Goal: Information Seeking & Learning: Learn about a topic

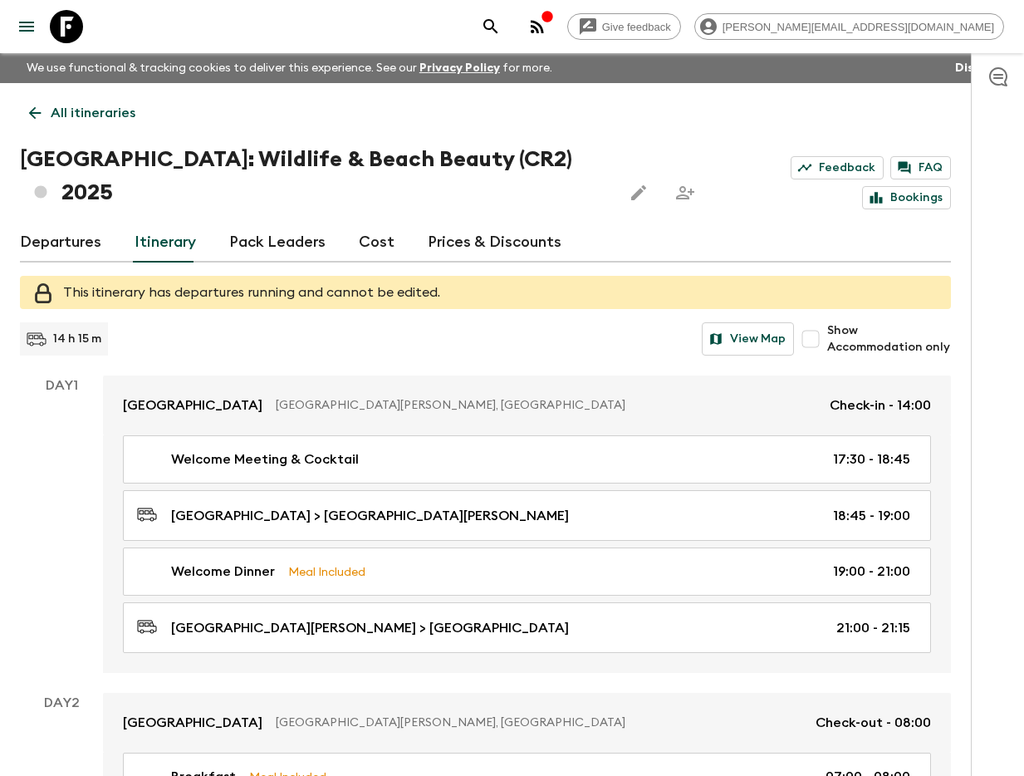
scroll to position [2570, 0]
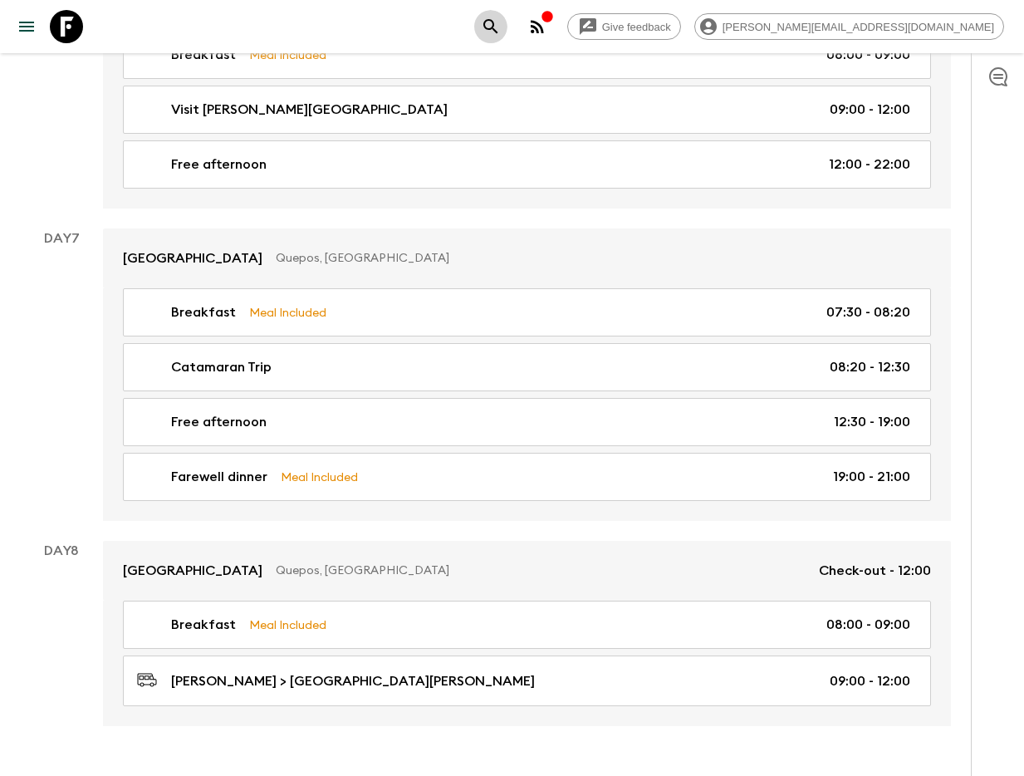
click at [507, 30] on button "search adventures" at bounding box center [490, 26] width 33 height 33
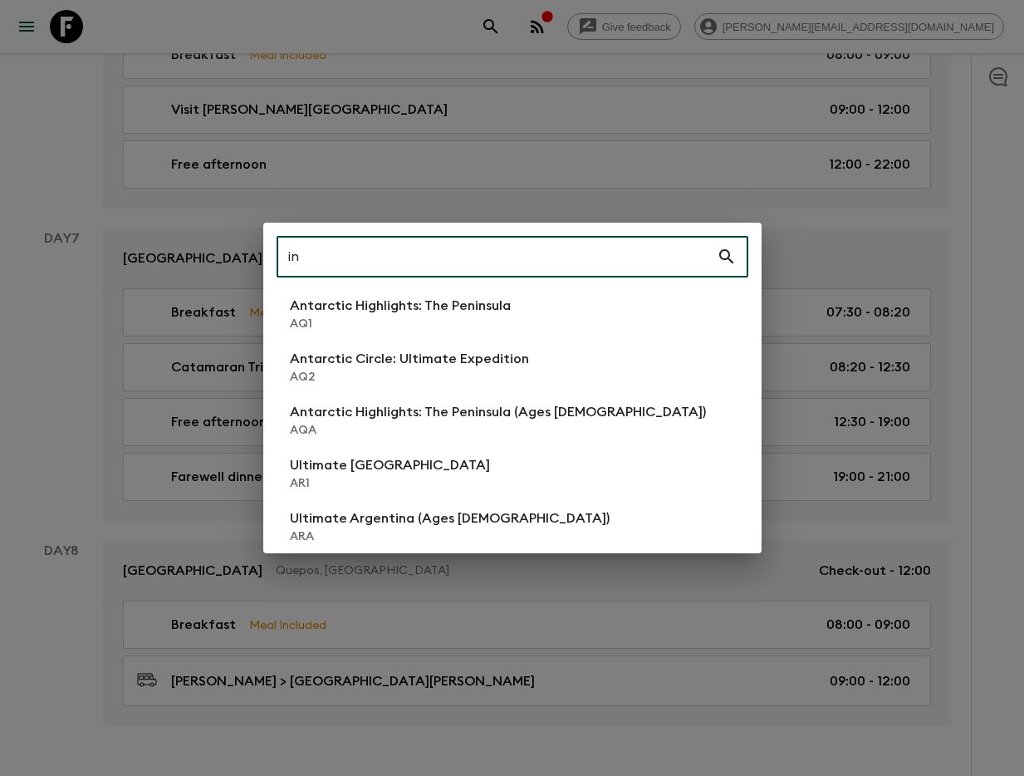
type input "in3"
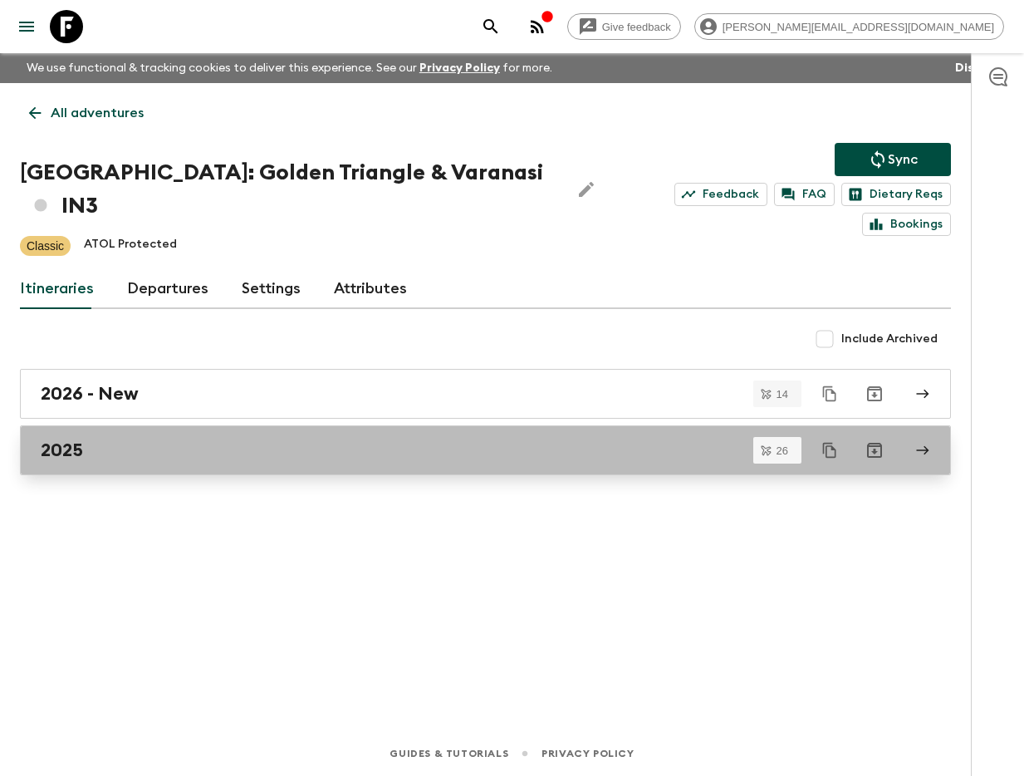
click at [149, 439] on div "2025" at bounding box center [470, 450] width 858 height 22
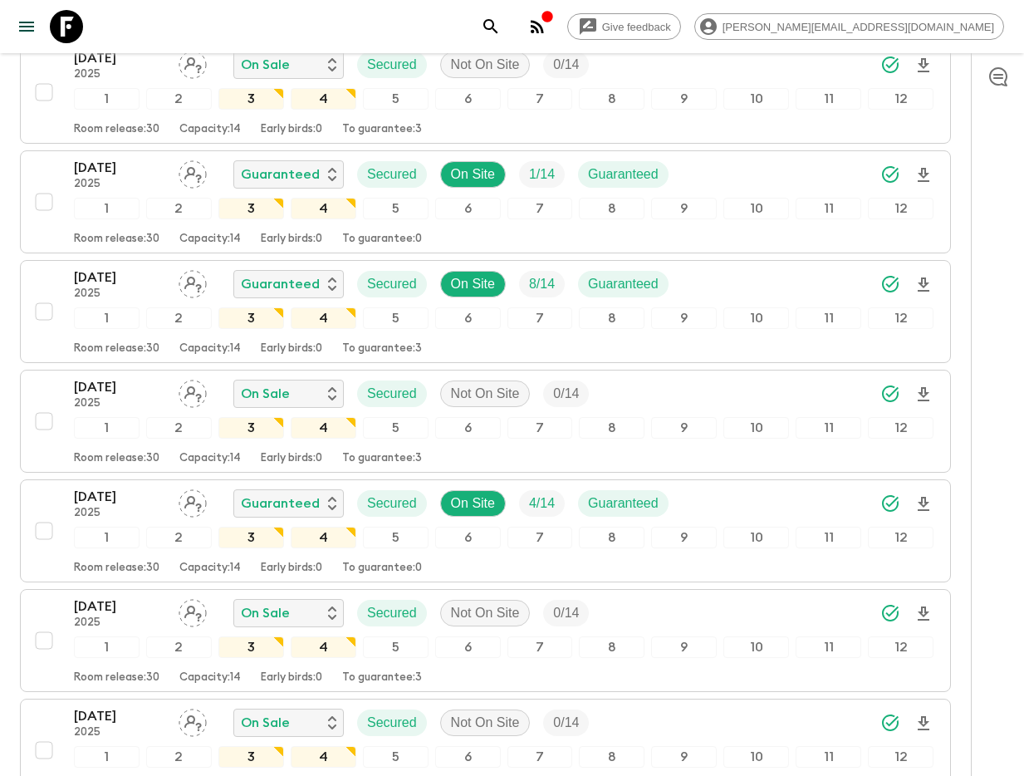
scroll to position [2606, 0]
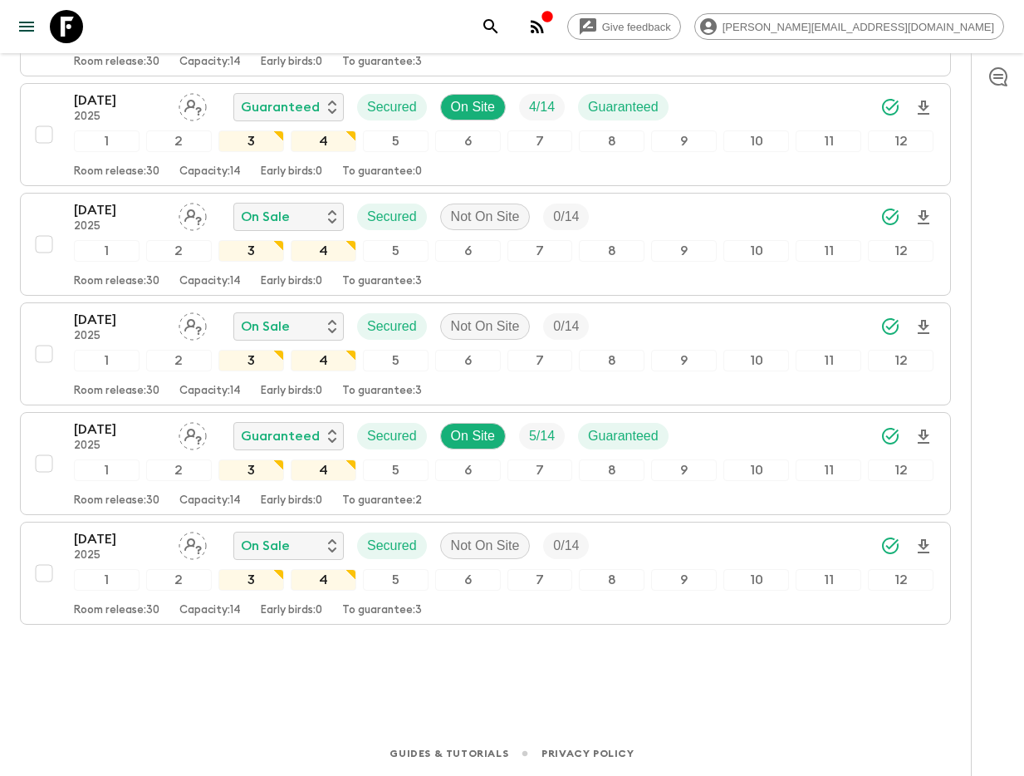
click at [507, 22] on button "search adventures" at bounding box center [490, 26] width 33 height 33
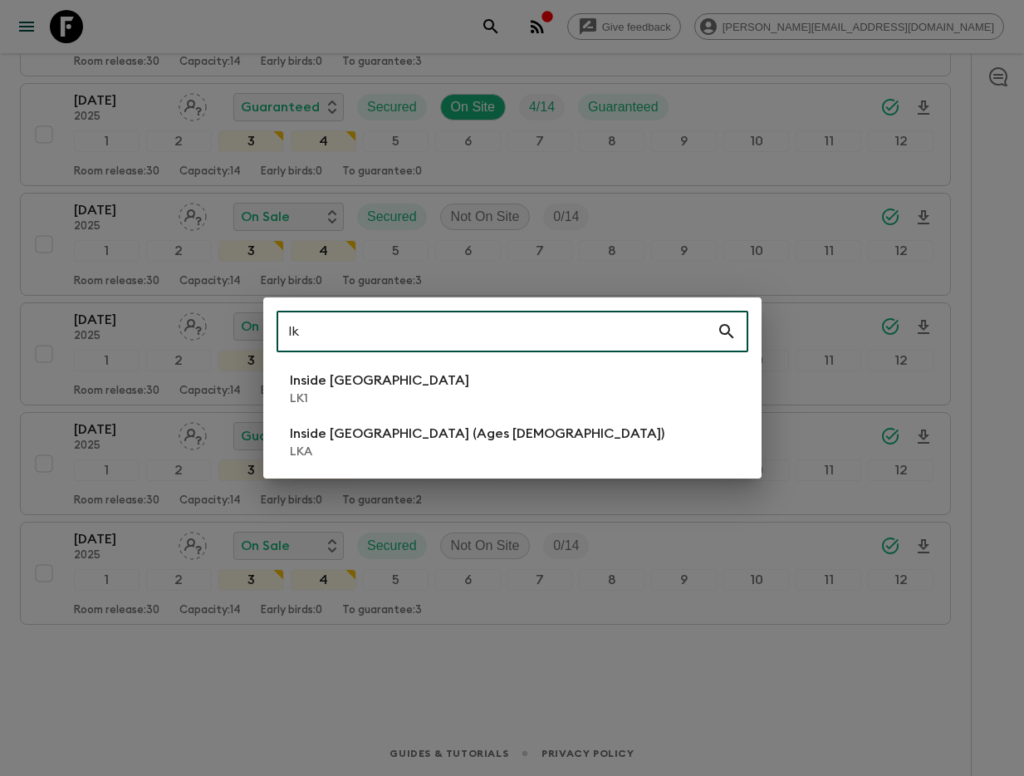
type input "lk1"
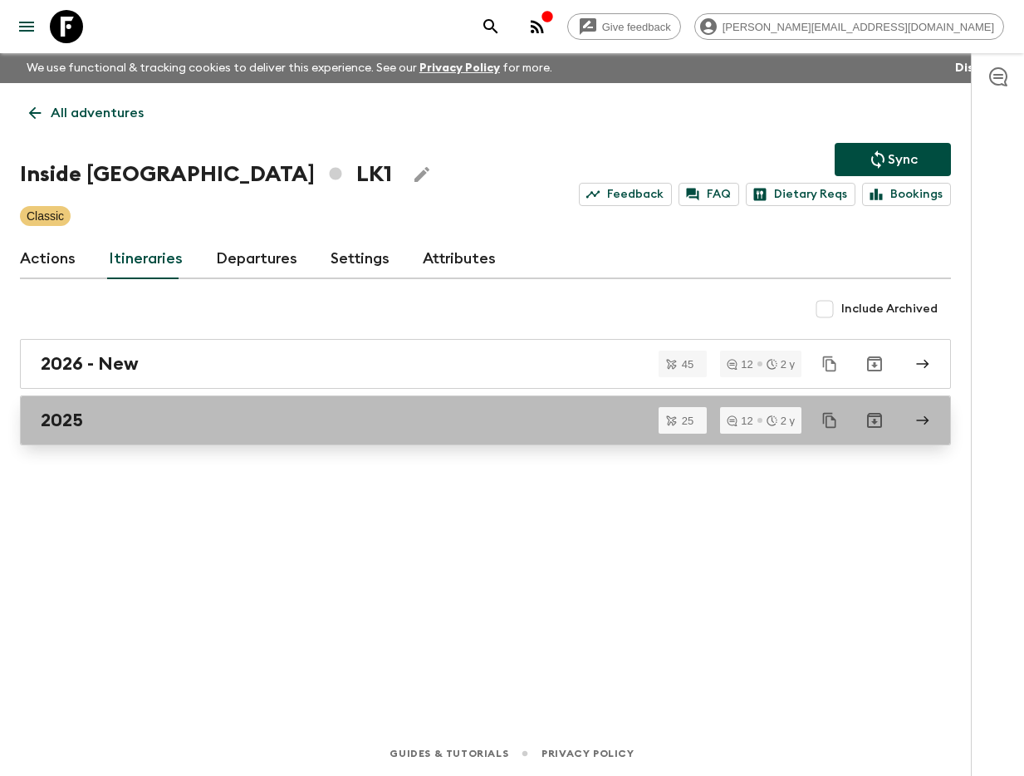
click at [179, 409] on div "2025" at bounding box center [470, 420] width 858 height 22
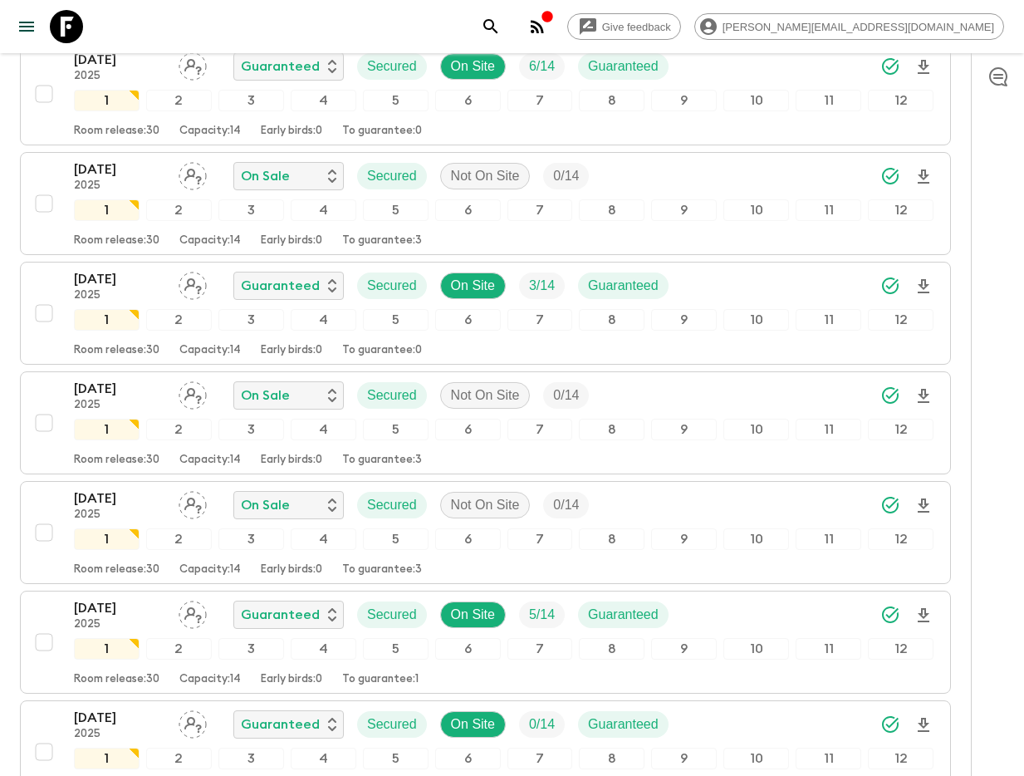
scroll to position [2181, 0]
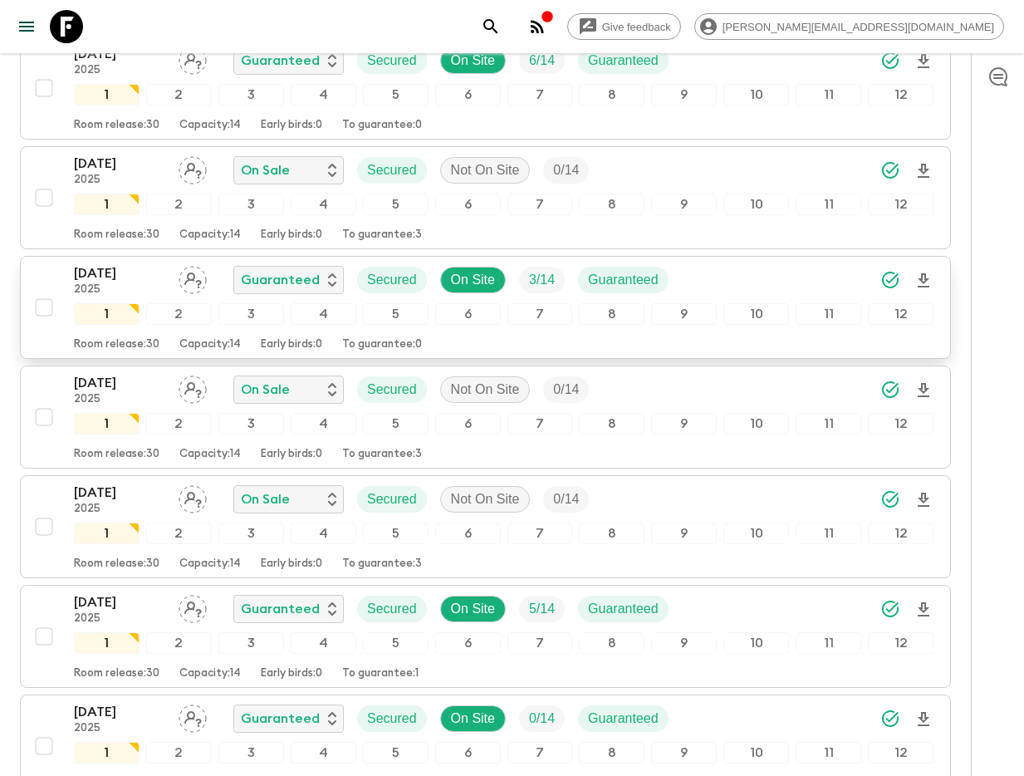
click at [142, 280] on p "[DATE]" at bounding box center [119, 273] width 91 height 20
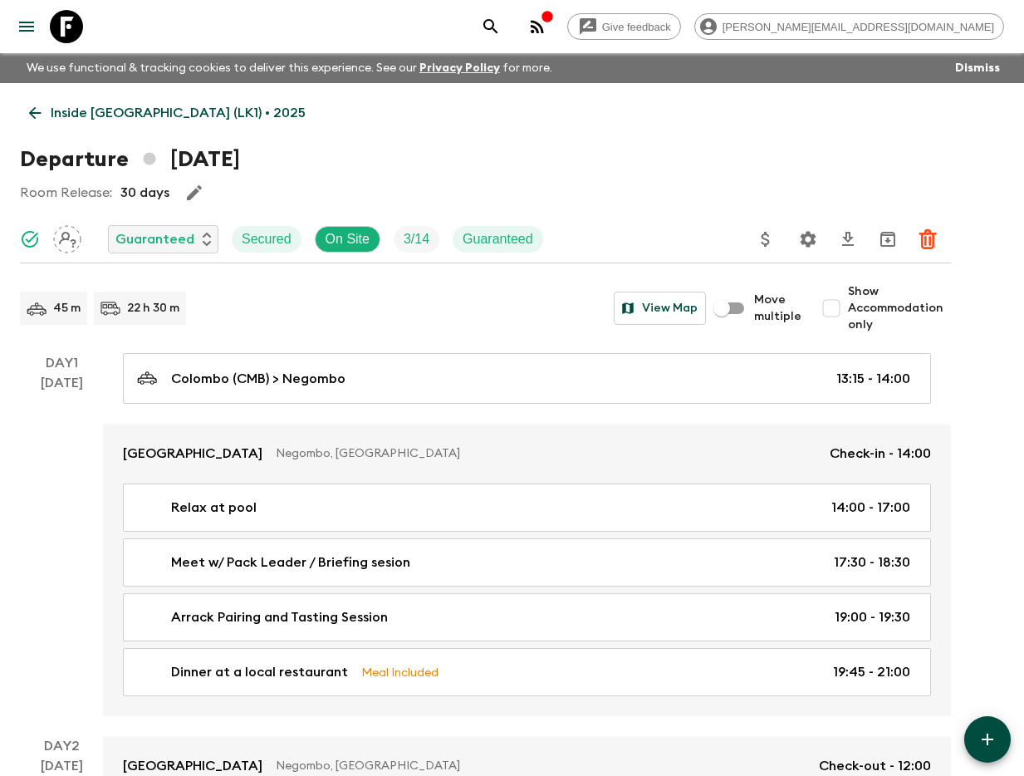
scroll to position [7, 0]
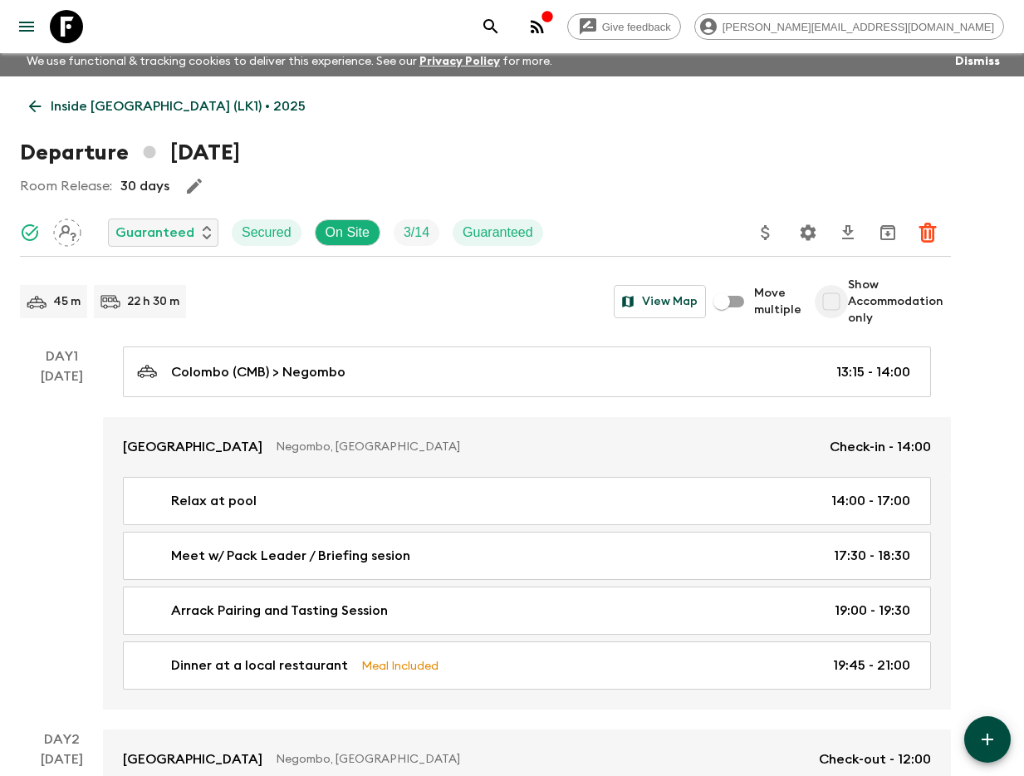
drag, startPoint x: 839, startPoint y: 296, endPoint x: 669, endPoint y: 272, distance: 171.0
click at [838, 296] on input "Show Accommodation only" at bounding box center [831, 301] width 33 height 33
checkbox input "true"
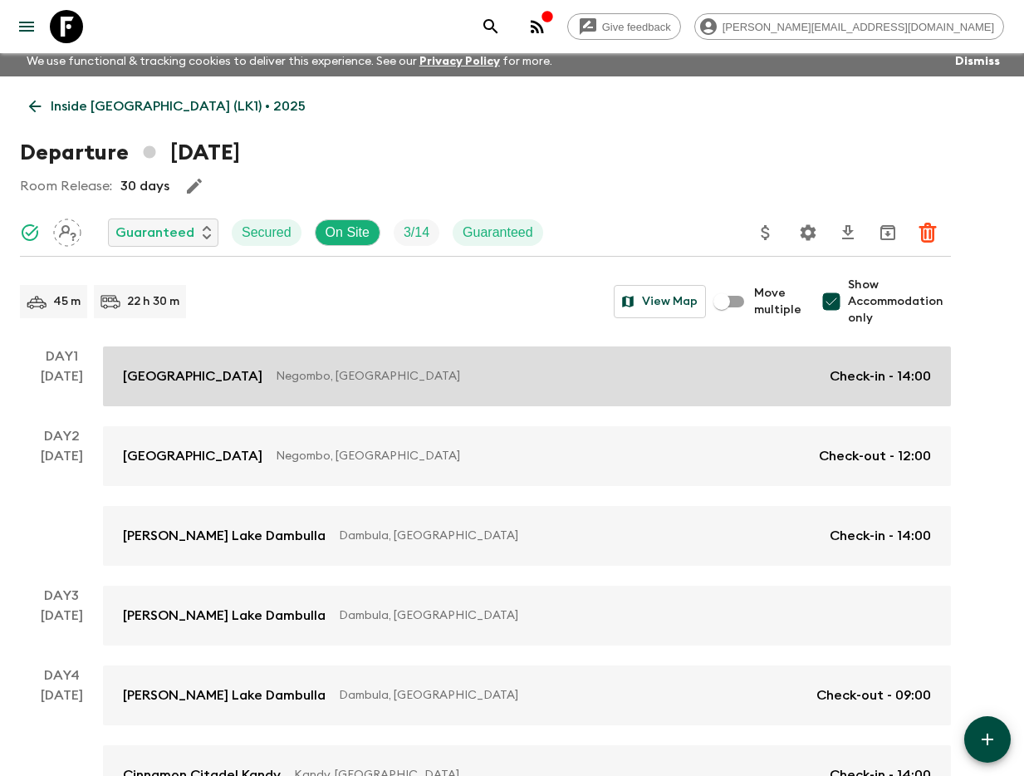
click at [269, 385] on div "Jetwing Lagoon Negombo, [GEOGRAPHIC_DATA] Check-in - 14:00" at bounding box center [527, 376] width 808 height 20
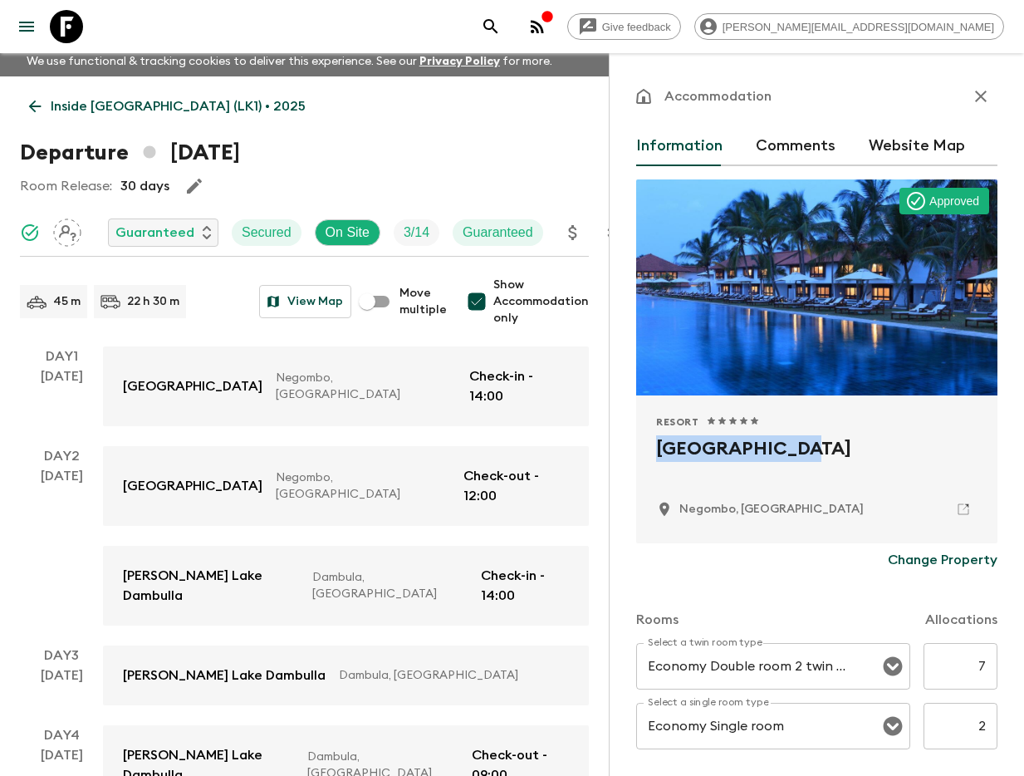
drag, startPoint x: 647, startPoint y: 443, endPoint x: 797, endPoint y: 453, distance: 150.7
click at [797, 453] on div "Resort 1 Star 2 Stars 3 Stars 4 Stars 5 Stars Jetwing Lagoon Negombo, [GEOGRAPH…" at bounding box center [816, 469] width 361 height 148
copy h2 "[GEOGRAPHIC_DATA]"
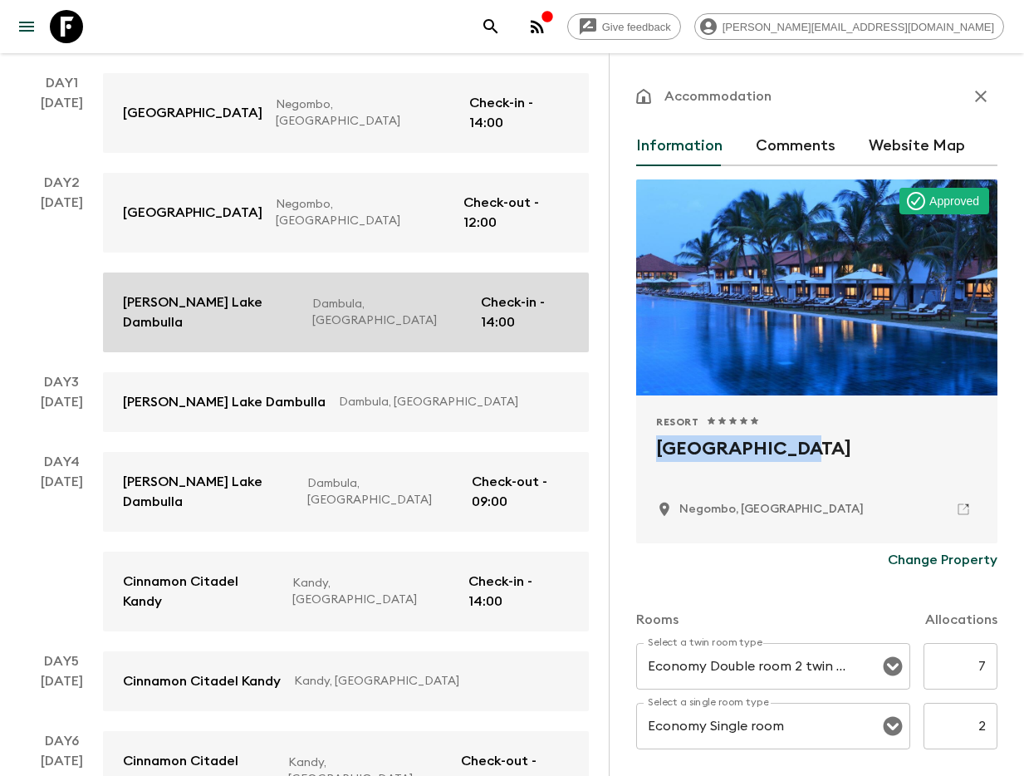
scroll to position [285, 0]
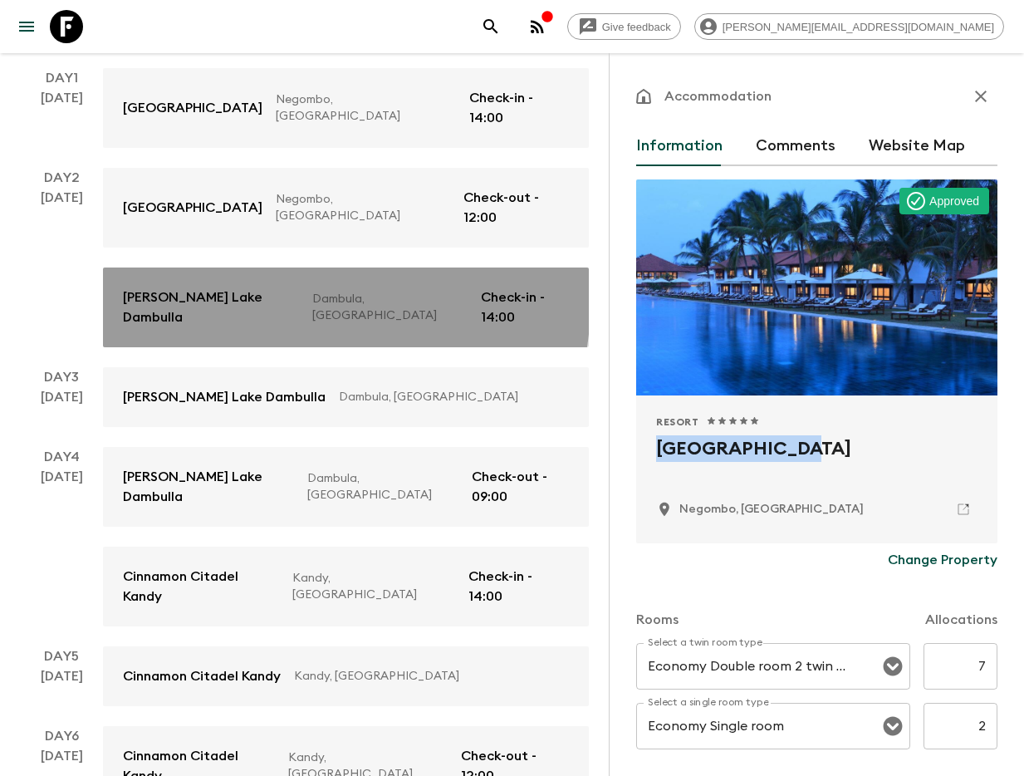
click at [215, 287] on p "[PERSON_NAME] Lake Dambulla" at bounding box center [211, 307] width 176 height 40
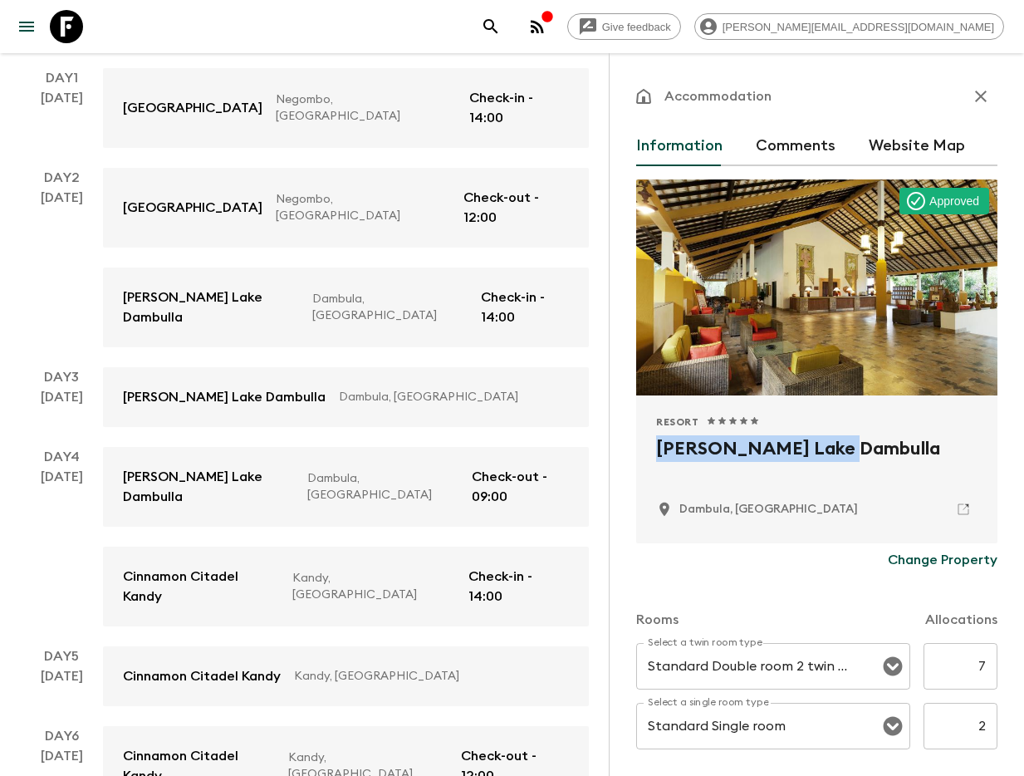
drag, startPoint x: 644, startPoint y: 450, endPoint x: 846, endPoint y: 453, distance: 201.8
click at [850, 453] on div "Resort 1 Star 2 Stars 3 Stars 4 Stars 5 Stars [PERSON_NAME] Lake Dambulla Dambu…" at bounding box center [816, 469] width 361 height 148
copy h2 "[PERSON_NAME] Lake Dambulla"
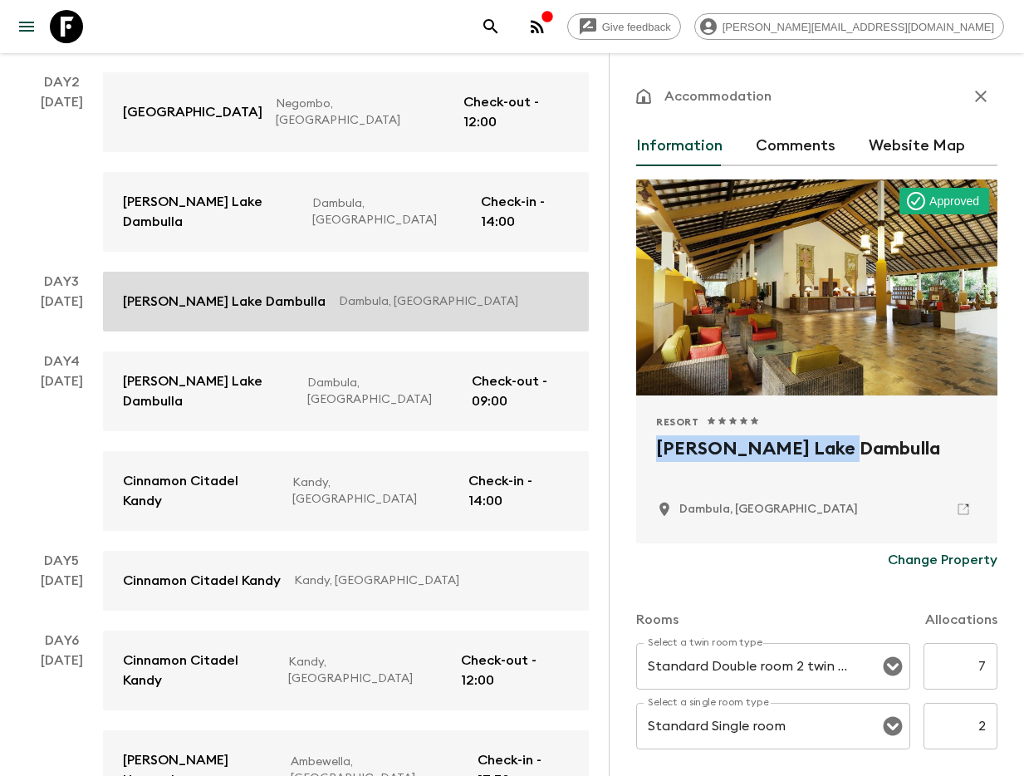
scroll to position [464, 0]
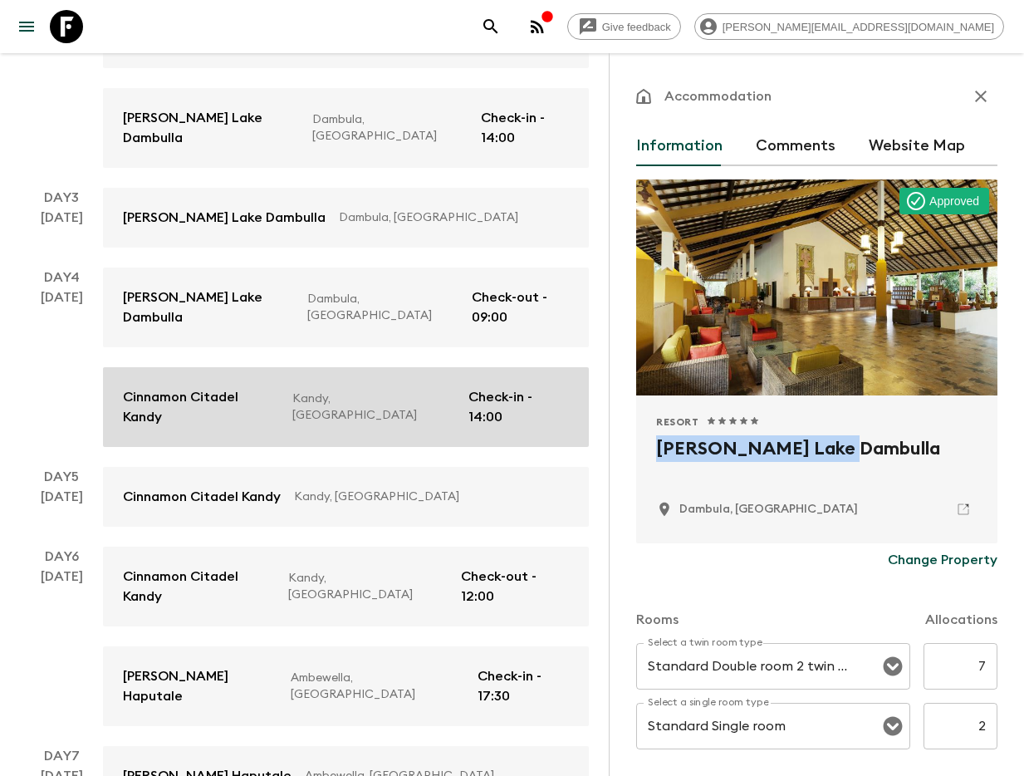
drag, startPoint x: 203, startPoint y: 321, endPoint x: 227, endPoint y: 329, distance: 24.4
click at [203, 387] on p "Cinnamon Citadel Kandy" at bounding box center [201, 407] width 156 height 40
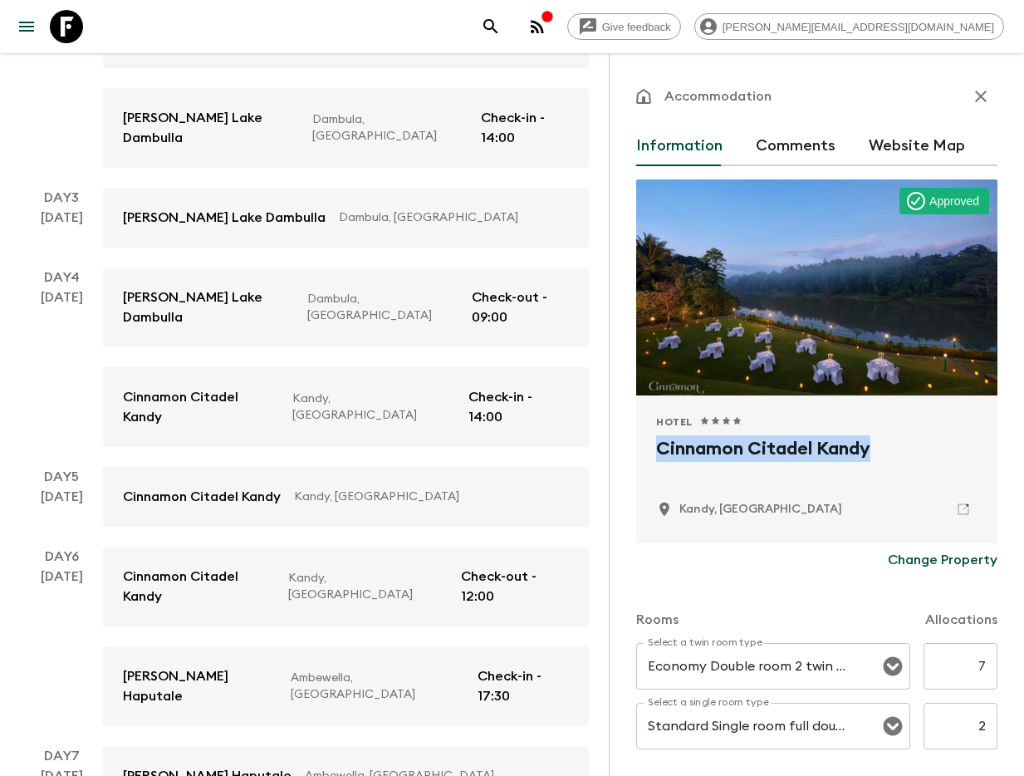
drag, startPoint x: 653, startPoint y: 452, endPoint x: 870, endPoint y: 458, distance: 216.8
click at [874, 457] on div "Hotel 1 Star 2 Stars 3 Stars 4 Stars 5 Stars Cinnamon Citadel [PERSON_NAME] [PE…" at bounding box center [816, 469] width 361 height 148
copy h2 "Cinnamon Citadel Kandy"
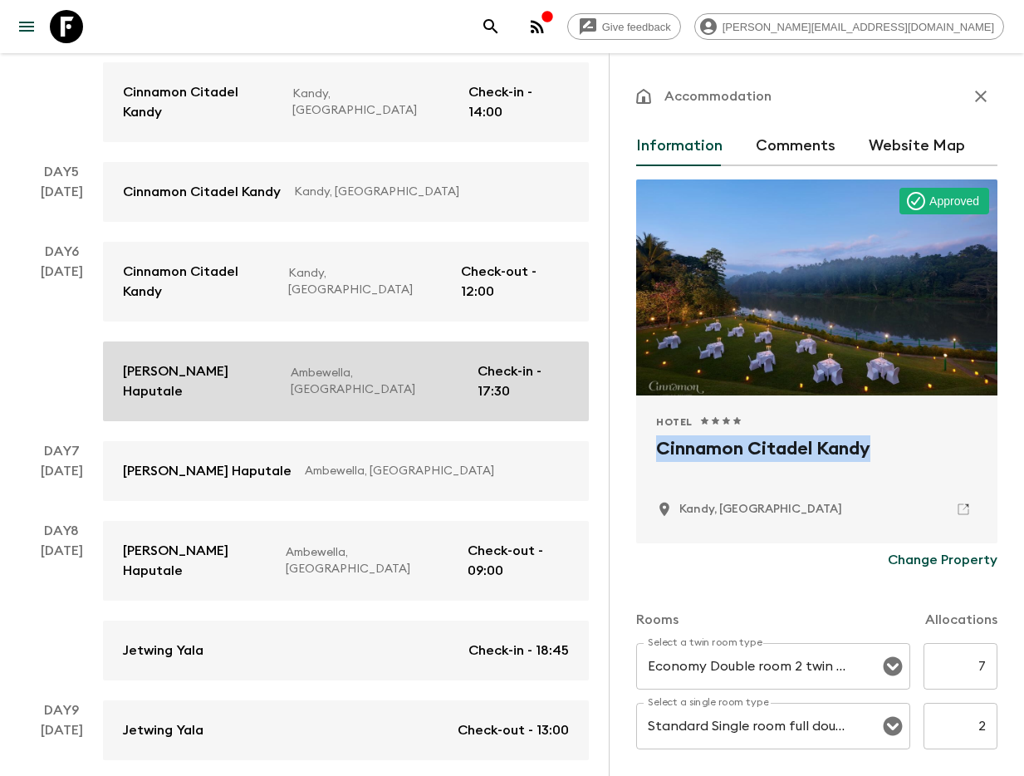
scroll to position [767, 0]
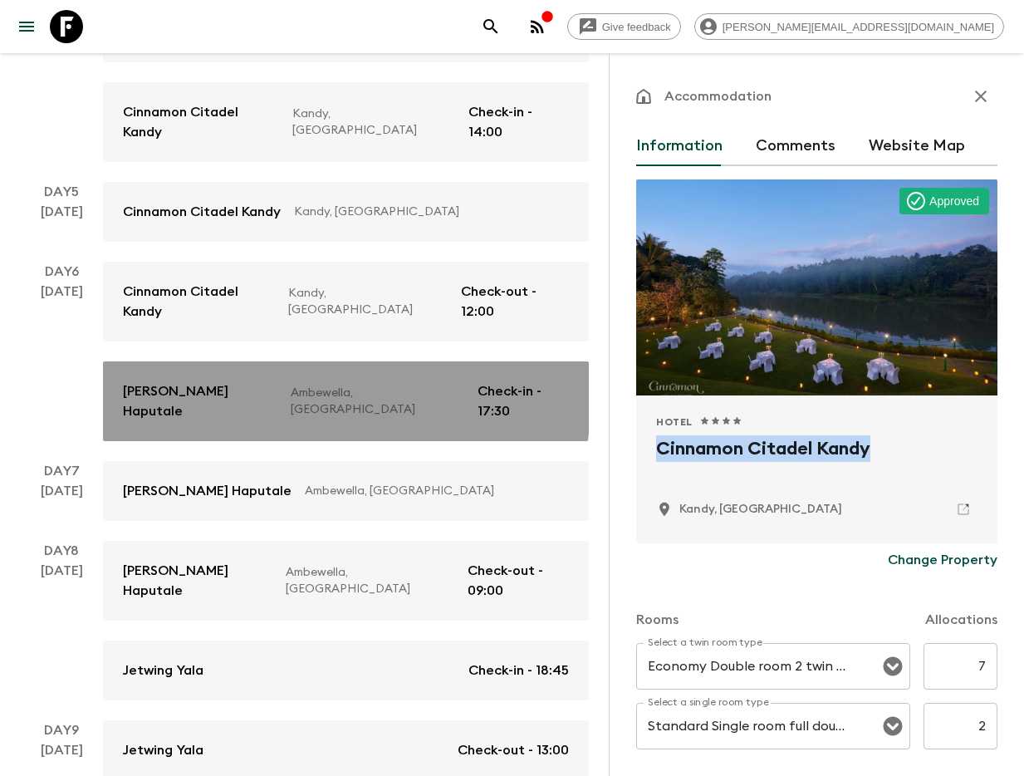
click at [169, 361] on link "[PERSON_NAME] Haputale Ambewella, [GEOGRAPHIC_DATA] Check-in - 17:30" at bounding box center [346, 401] width 486 height 80
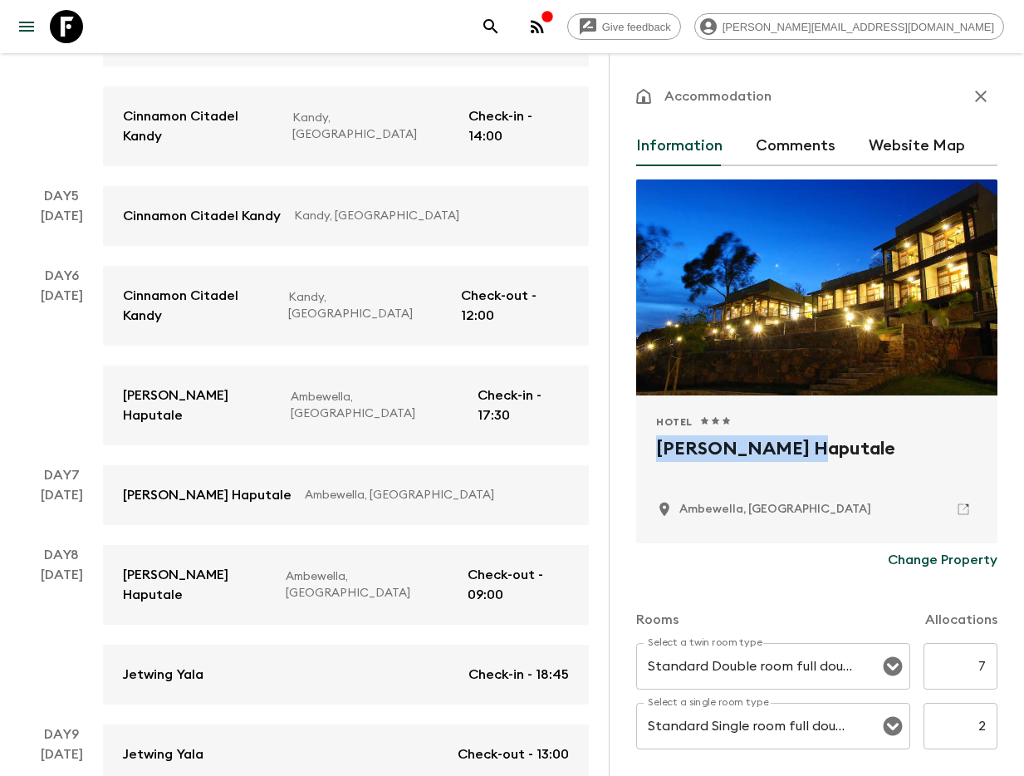
drag, startPoint x: 650, startPoint y: 445, endPoint x: 803, endPoint y: 453, distance: 153.0
click at [803, 453] on div "Hotel 1 Star 2 Stars 3 Stars 4 Stars 5 Stars [PERSON_NAME] Haputale Ambewella, …" at bounding box center [816, 469] width 361 height 148
drag, startPoint x: 751, startPoint y: 448, endPoint x: 691, endPoint y: 451, distance: 59.9
click at [693, 450] on h2 "[PERSON_NAME] Haputale" at bounding box center [816, 461] width 321 height 53
drag, startPoint x: 654, startPoint y: 450, endPoint x: 811, endPoint y: 453, distance: 156.2
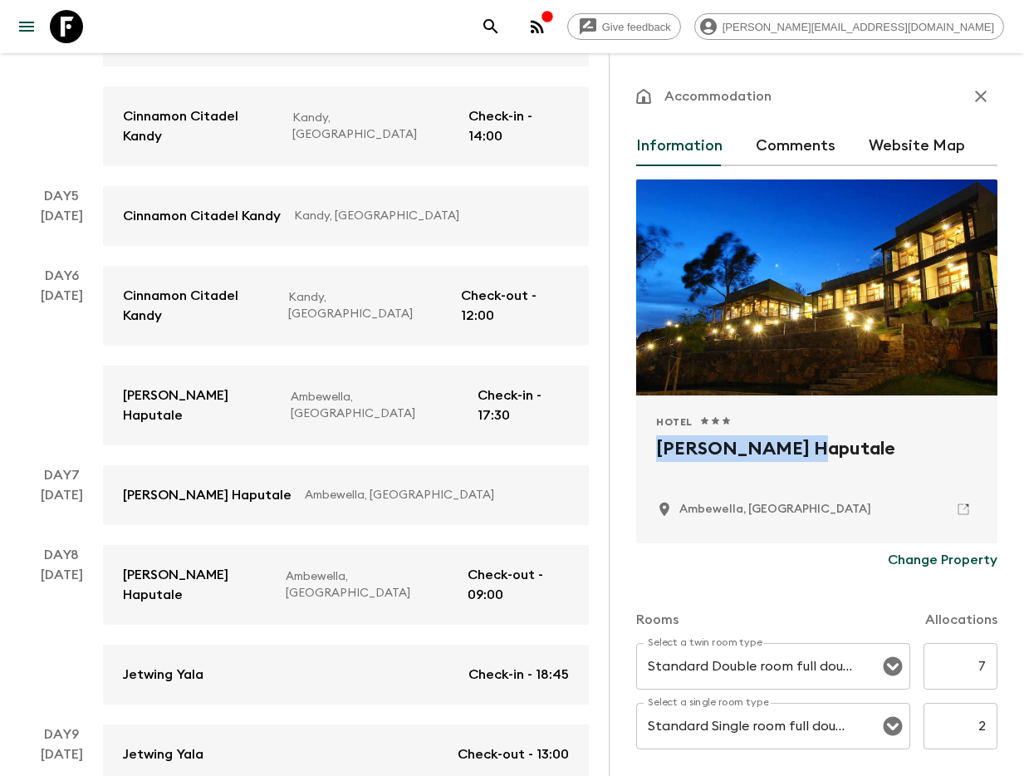
click at [808, 453] on div "Hotel 1 Star 2 Stars 3 Stars 4 Stars 5 Stars [PERSON_NAME] Haputale Ambewella, …" at bounding box center [816, 469] width 361 height 148
drag, startPoint x: 820, startPoint y: 453, endPoint x: 654, endPoint y: 453, distance: 166.1
click at [653, 451] on div "Hotel 1 Star 2 Stars 3 Stars 4 Stars 5 Stars [PERSON_NAME] Haputale Ambewella, …" at bounding box center [816, 469] width 361 height 148
copy h2 "[PERSON_NAME] Haputale"
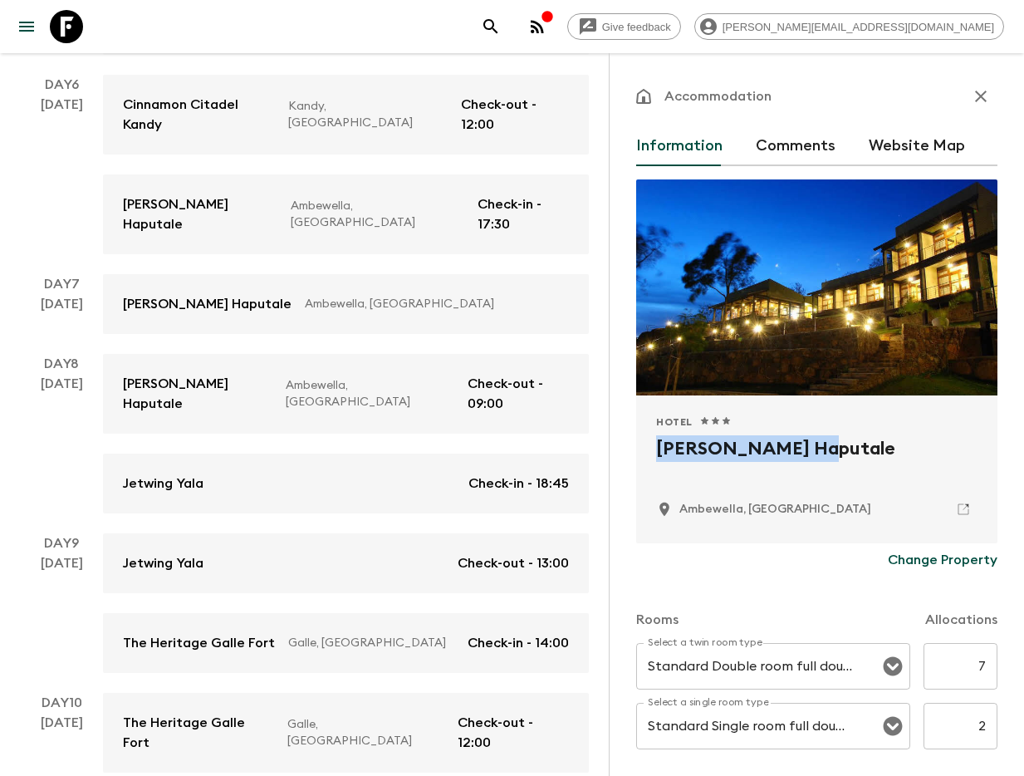
scroll to position [955, 0]
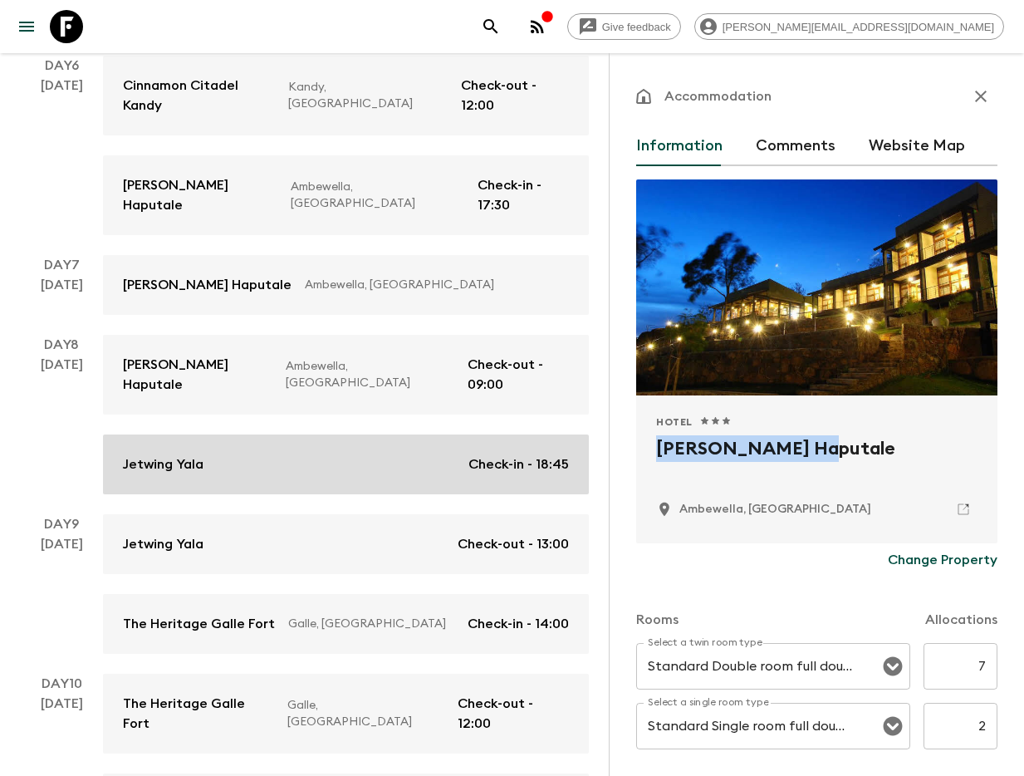
click at [179, 434] on link "Jetwing Yala Check-in - 18:45" at bounding box center [346, 464] width 486 height 60
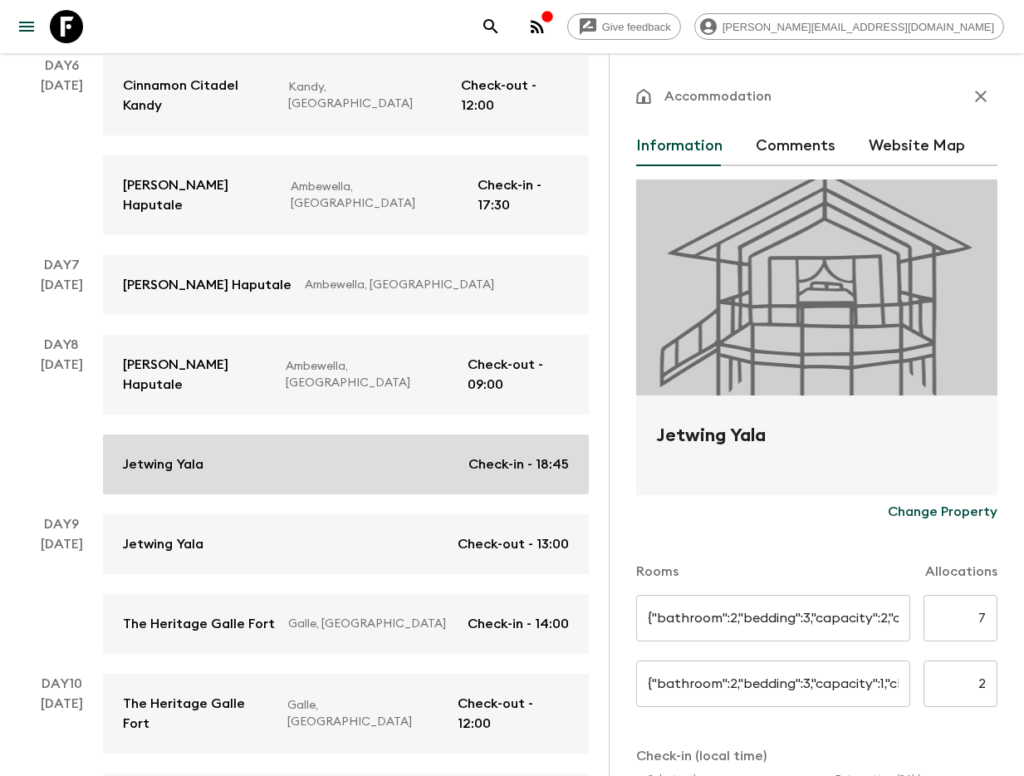
type input "Twin"
type input "Single"
type input "Day 8"
type input "18:45"
type input "Day 9"
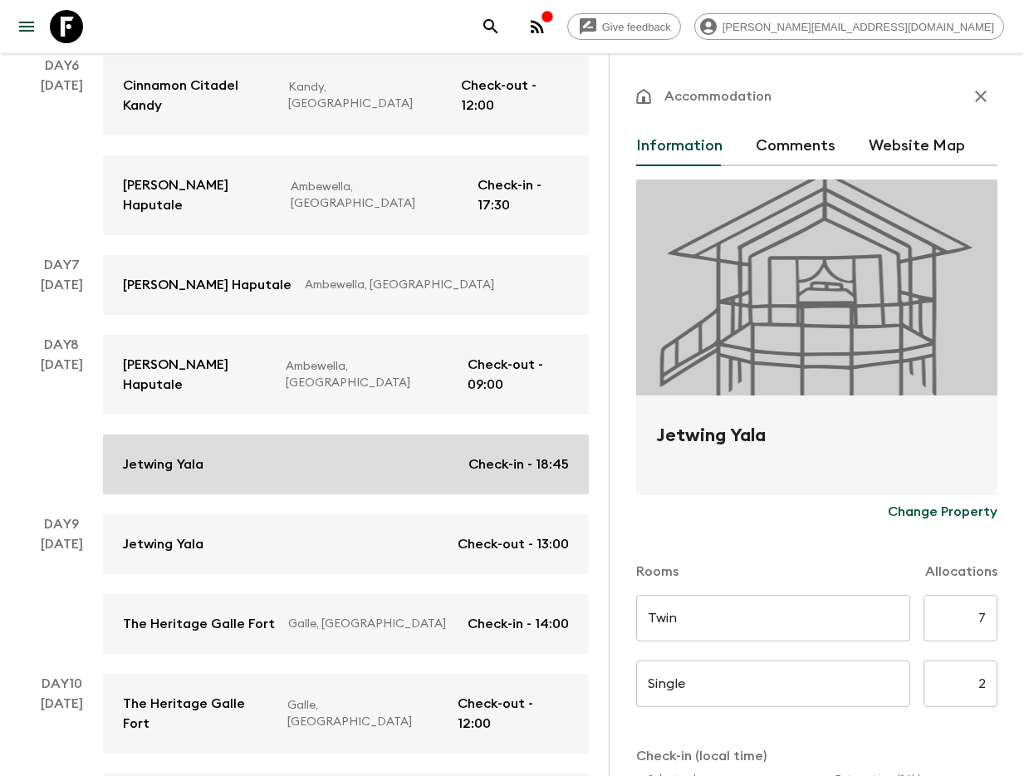
type input "13:00"
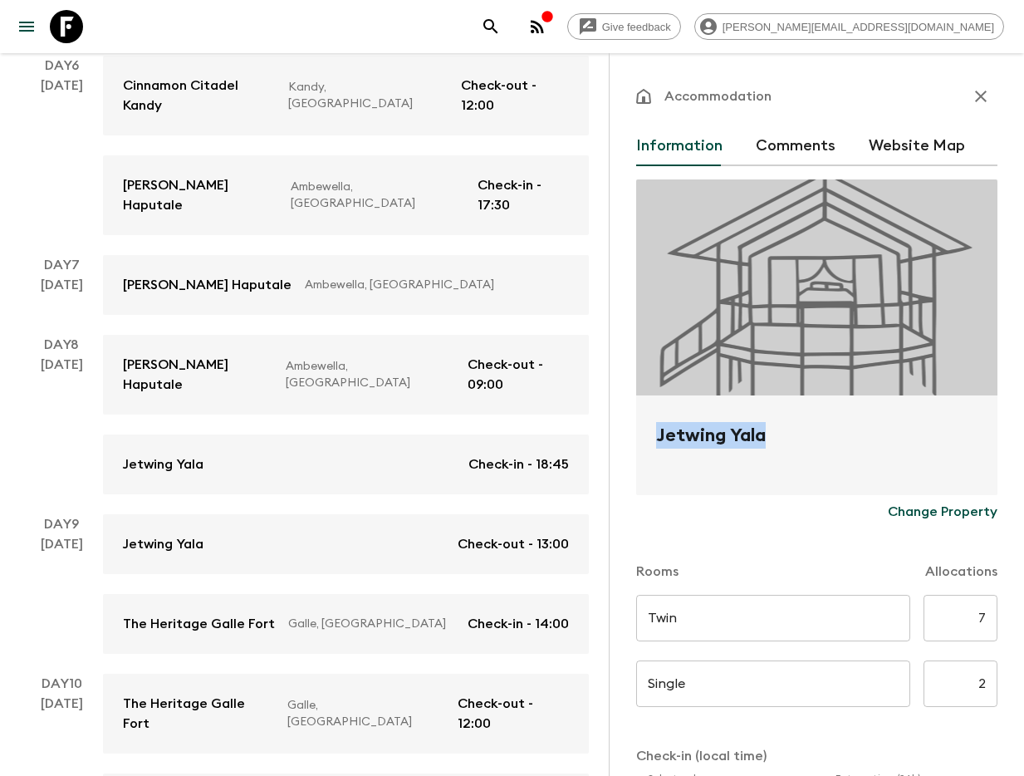
drag, startPoint x: 649, startPoint y: 442, endPoint x: 777, endPoint y: 446, distance: 128.8
click at [777, 446] on div "Jetwing Yala" at bounding box center [816, 445] width 361 height 100
copy h2 "Jetwing Yala"
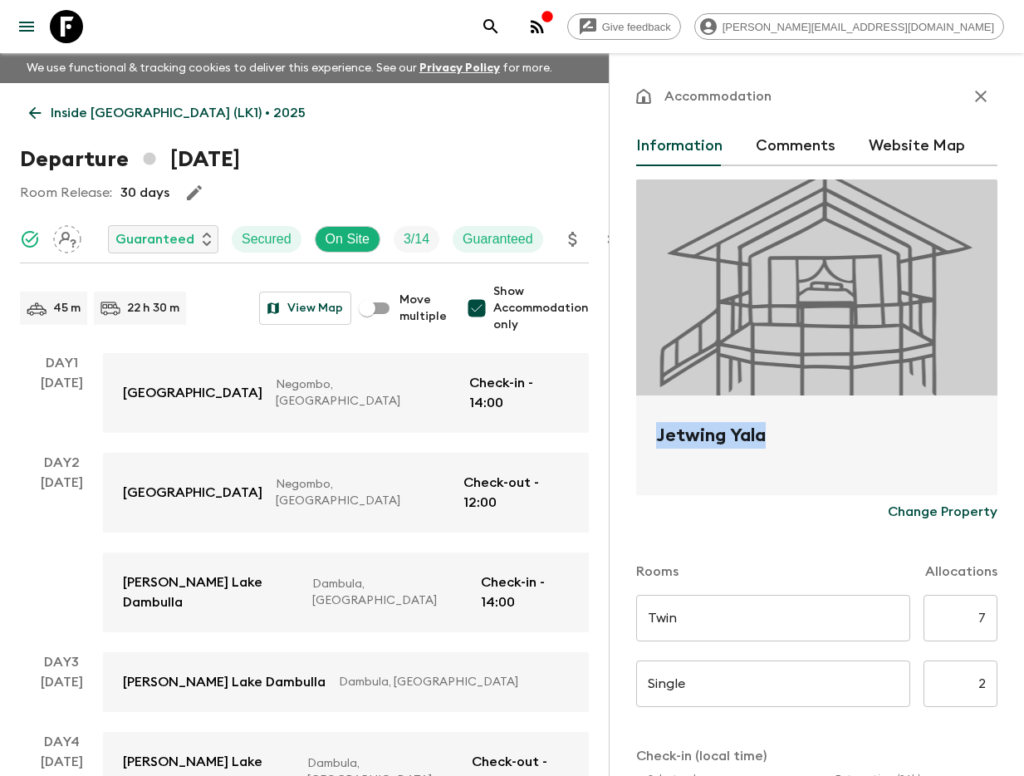
click at [501, 29] on icon "search adventures" at bounding box center [491, 27] width 20 height 20
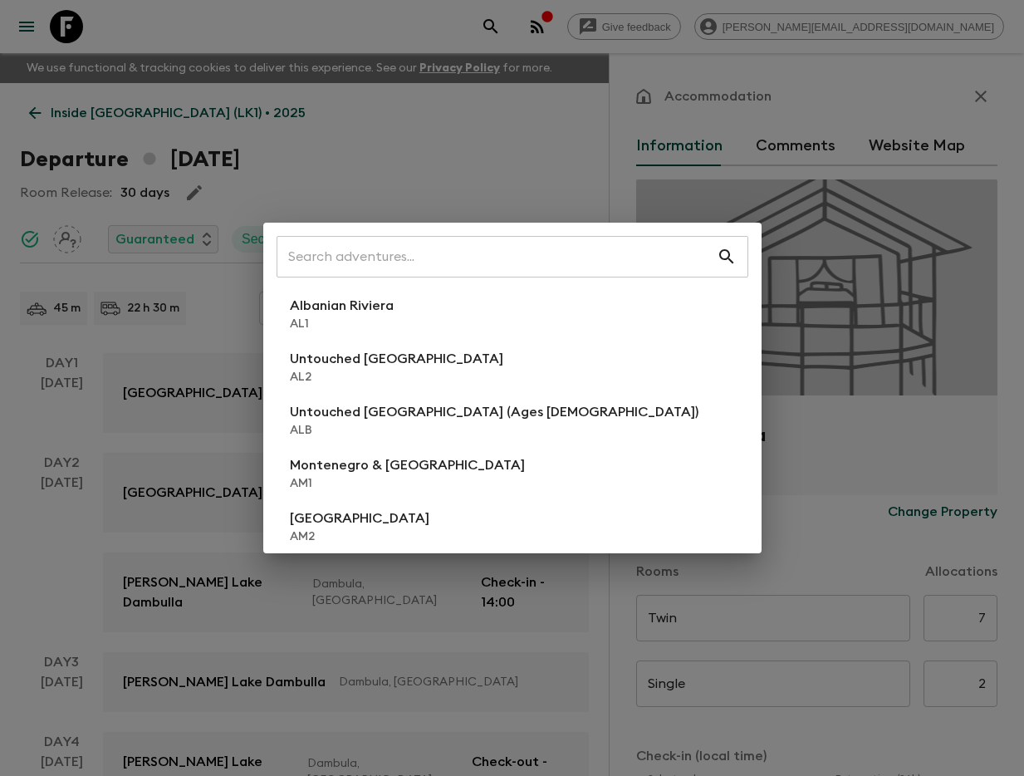
click at [519, 135] on div "​ Albanian Riviera [GEOGRAPHIC_DATA] Untouched [GEOGRAPHIC_DATA] [GEOGRAPHIC_DA…" at bounding box center [512, 388] width 1024 height 776
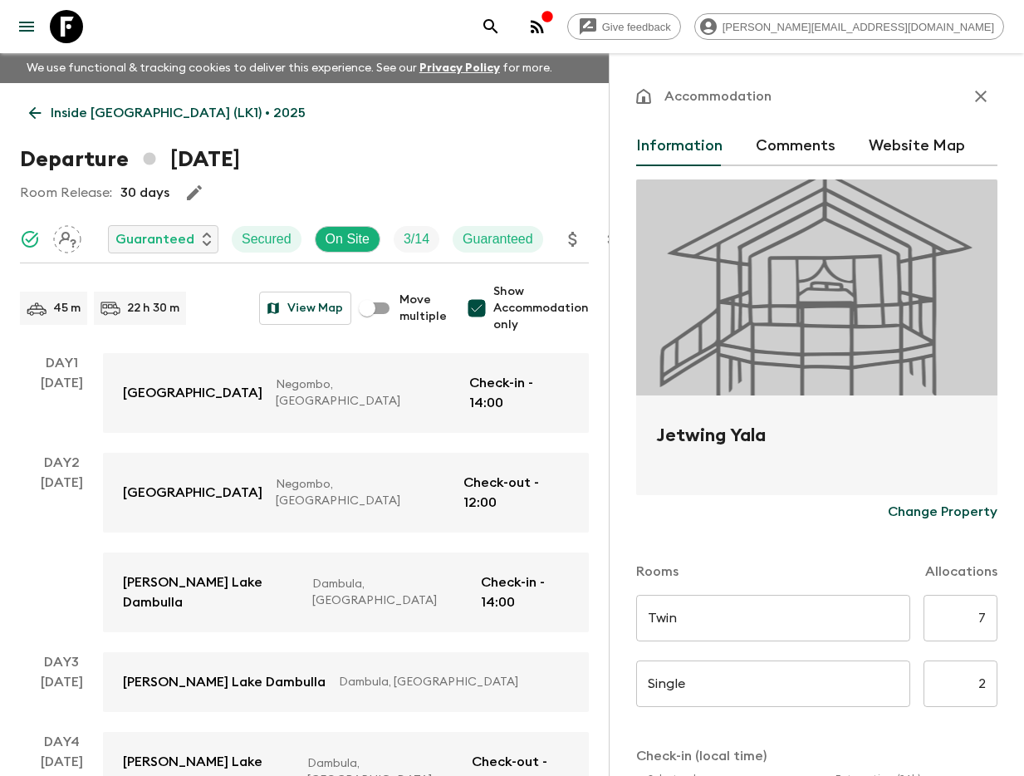
click at [501, 33] on icon "search adventures" at bounding box center [491, 27] width 20 height 20
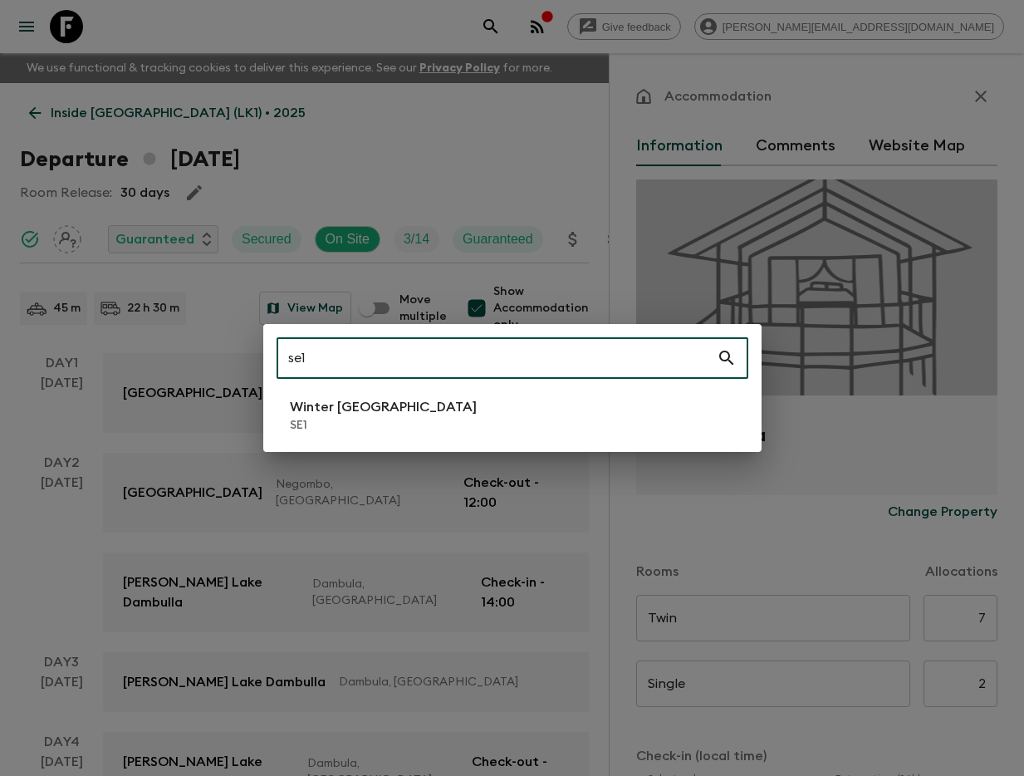
type input "se1"
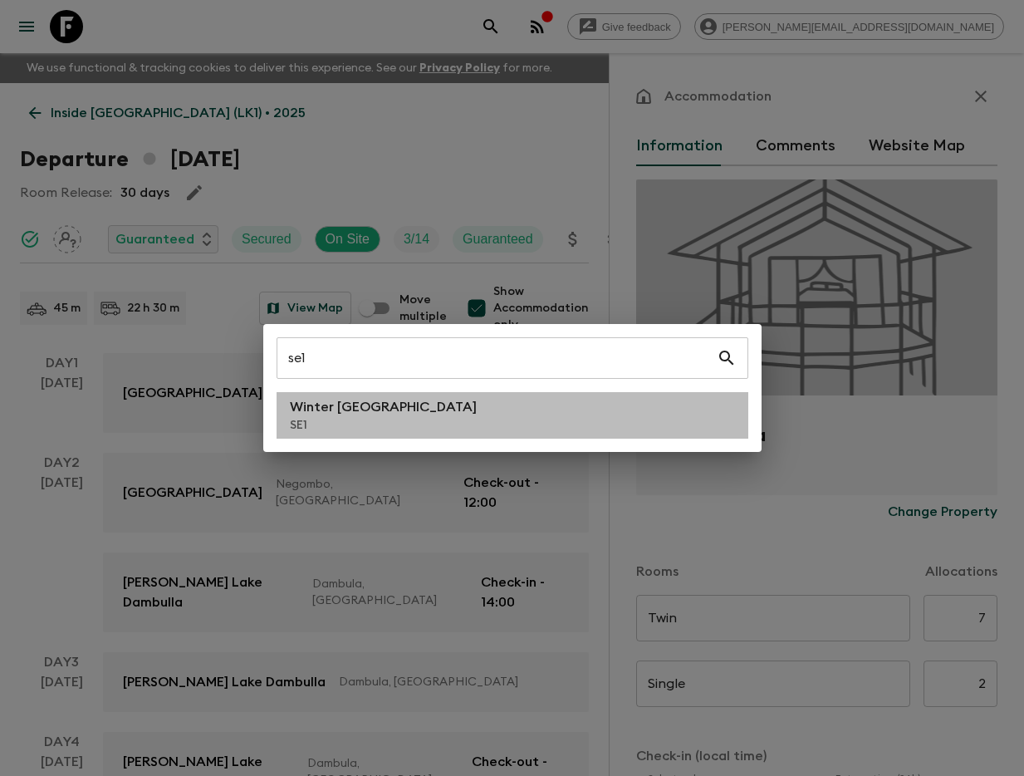
click at [385, 414] on li "Winter [GEOGRAPHIC_DATA] SE1" at bounding box center [513, 415] width 472 height 47
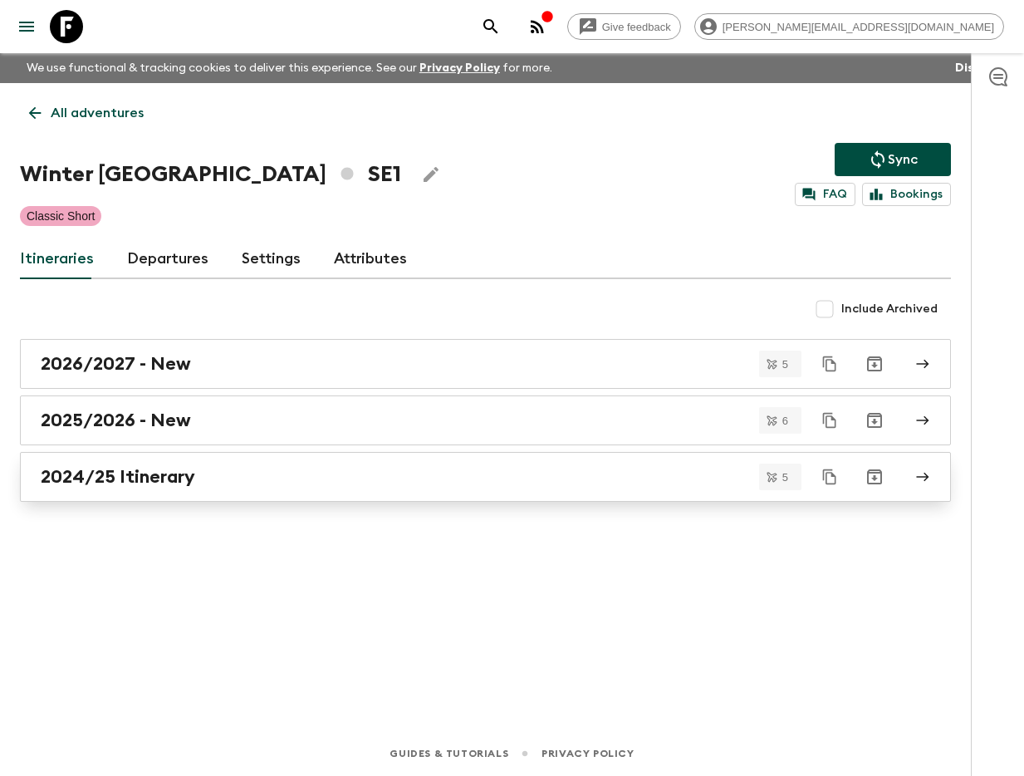
click at [163, 493] on link "2024/25 Itinerary" at bounding box center [485, 477] width 931 height 50
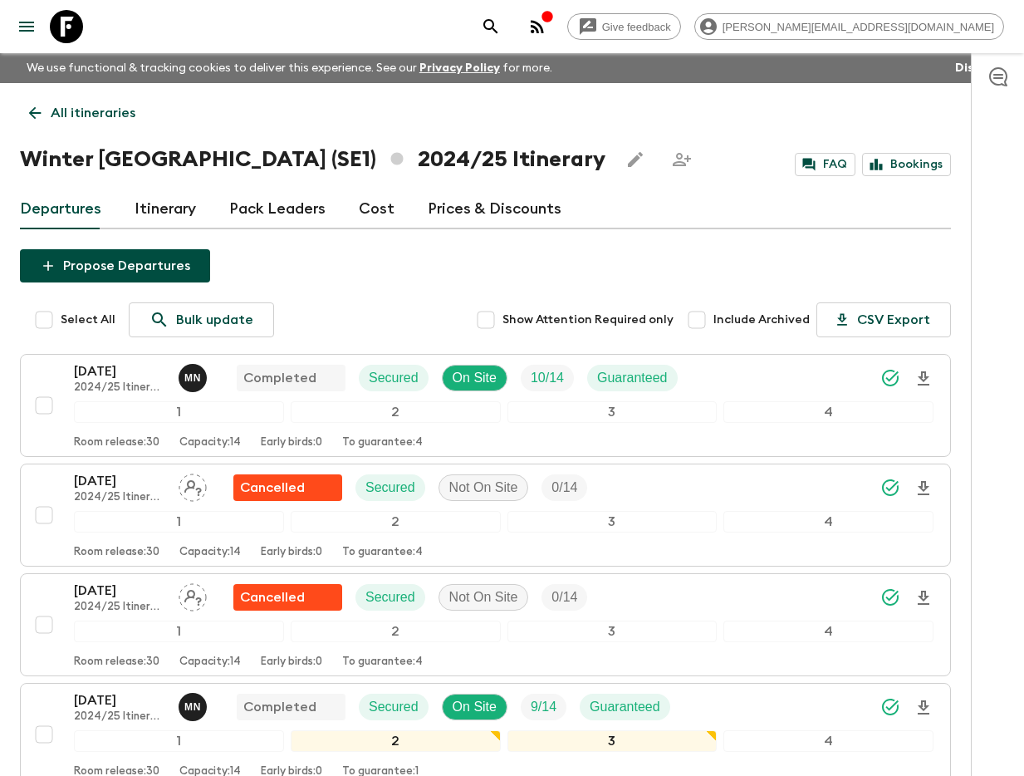
click at [167, 211] on link "Itinerary" at bounding box center [165, 209] width 61 height 40
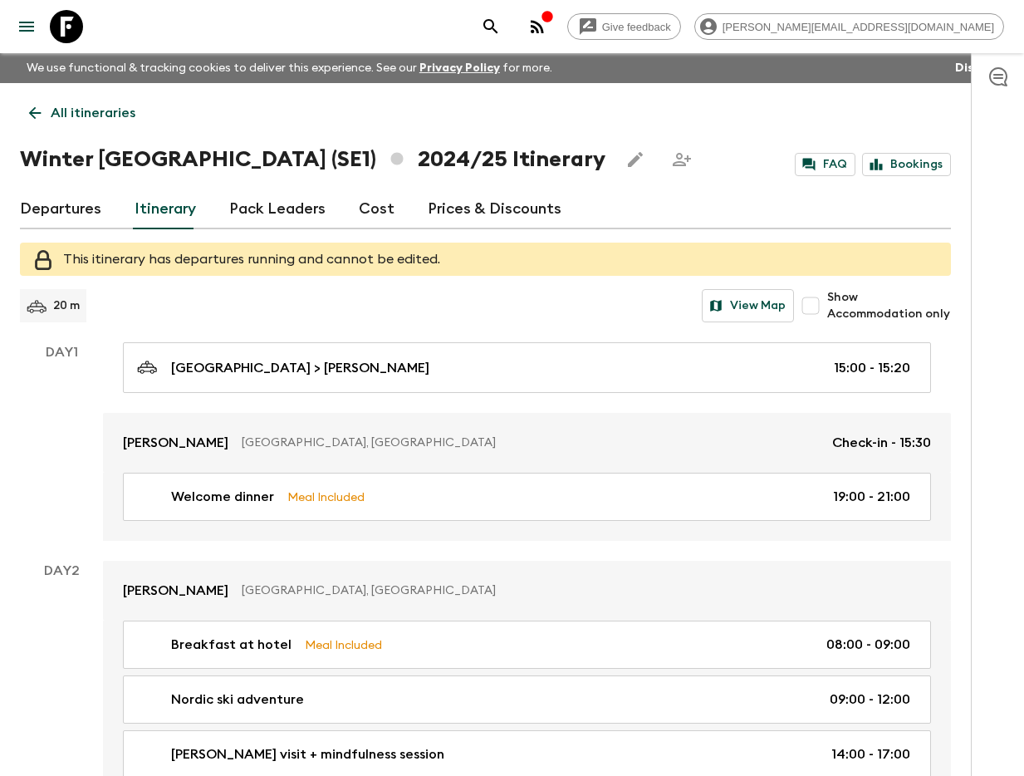
scroll to position [32, 0]
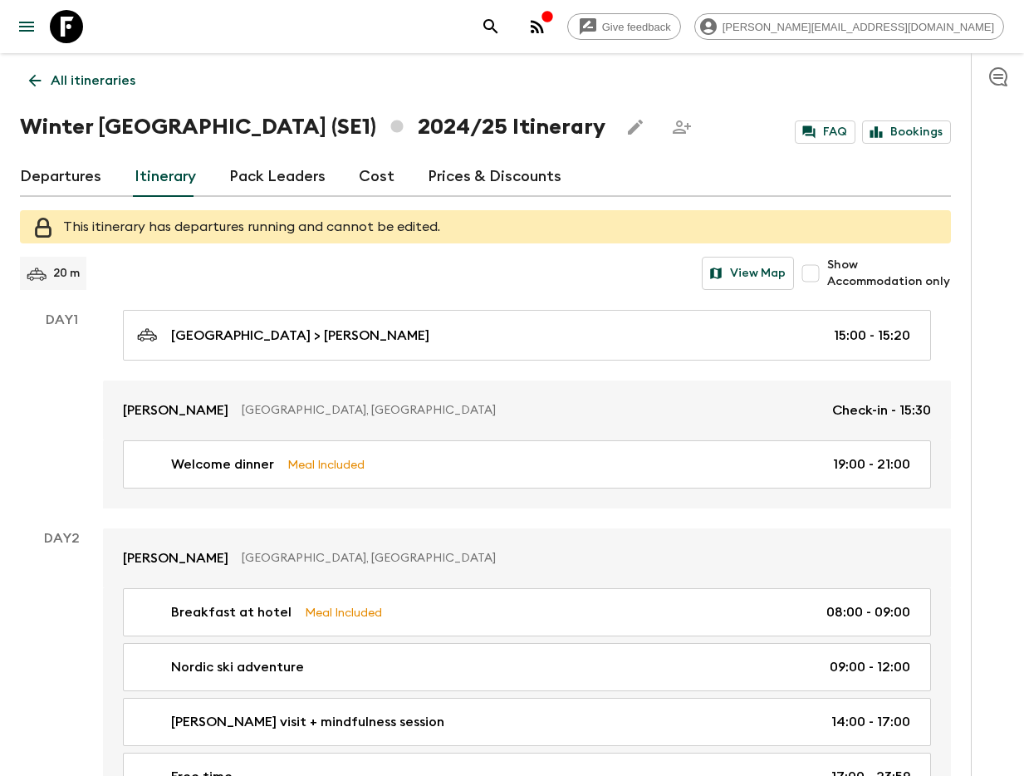
drag, startPoint x: 811, startPoint y: 277, endPoint x: 620, endPoint y: 323, distance: 196.6
click at [811, 277] on input "Show Accommodation only" at bounding box center [810, 273] width 33 height 33
checkbox input "true"
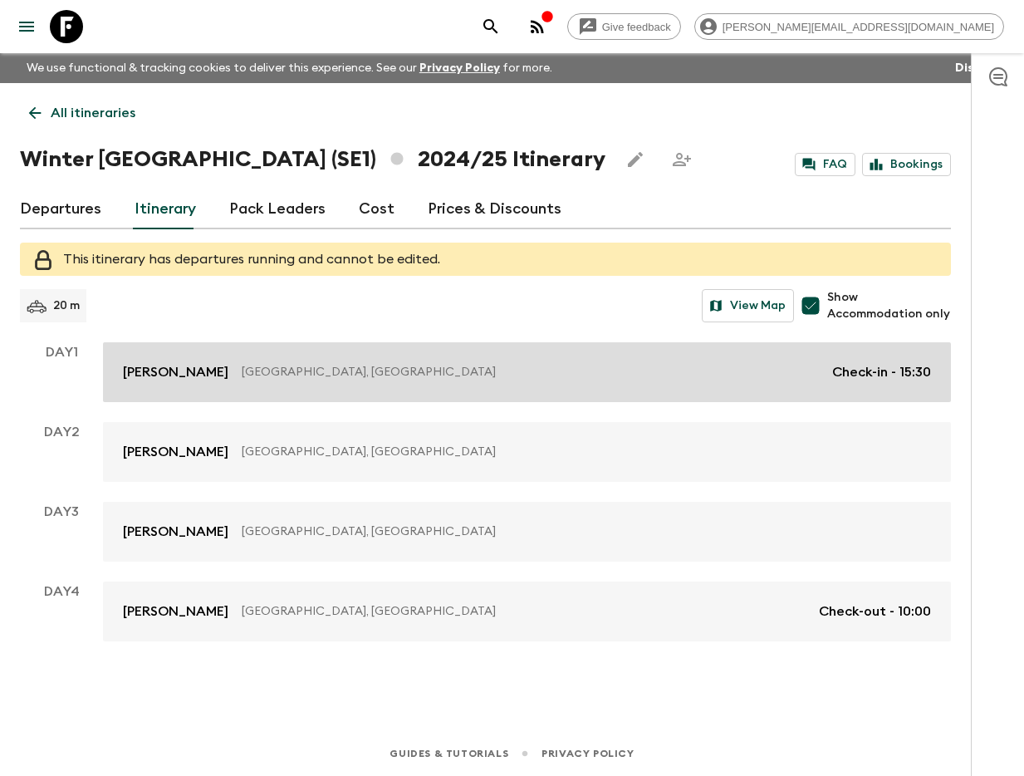
scroll to position [0, 0]
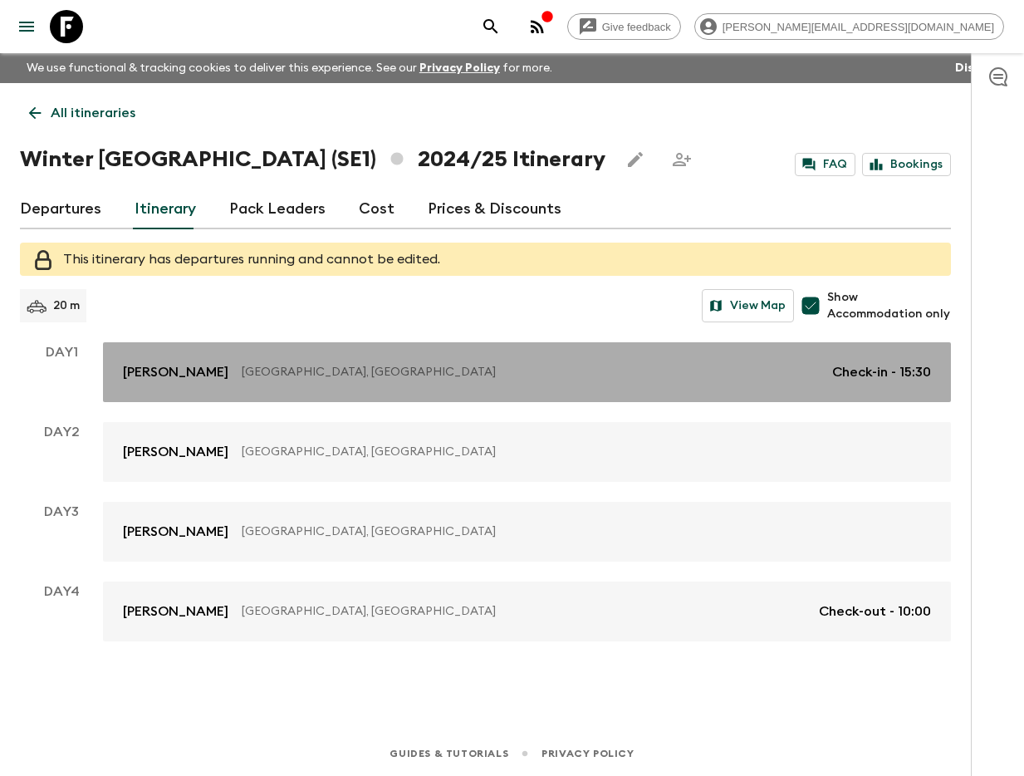
click at [236, 346] on link "[PERSON_NAME] Kiruna, [GEOGRAPHIC_DATA] Check-in - 15:30" at bounding box center [527, 372] width 848 height 60
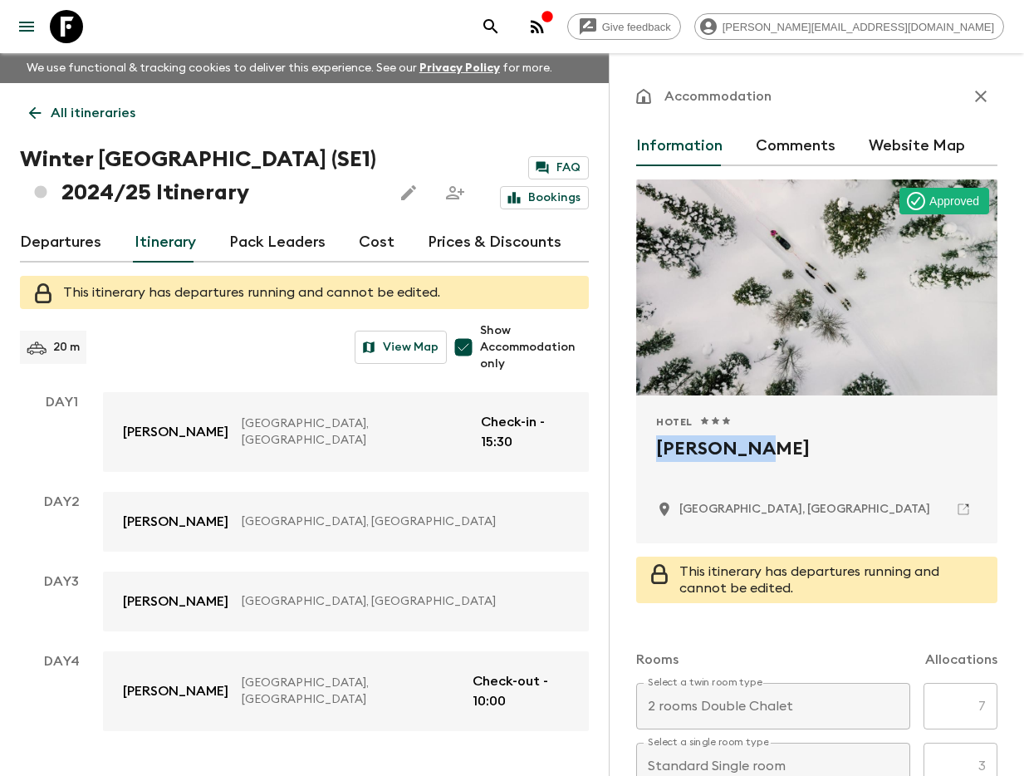
drag, startPoint x: 654, startPoint y: 444, endPoint x: 783, endPoint y: 455, distance: 129.2
click at [783, 455] on div "Hotel 1 Star 2 Stars 3 Stars 4 Stars 5 Stars [PERSON_NAME] Kiruna, [GEOGRAPHIC_…" at bounding box center [816, 469] width 361 height 148
copy h2 "[PERSON_NAME]"
click at [501, 19] on icon "search adventures" at bounding box center [491, 27] width 20 height 20
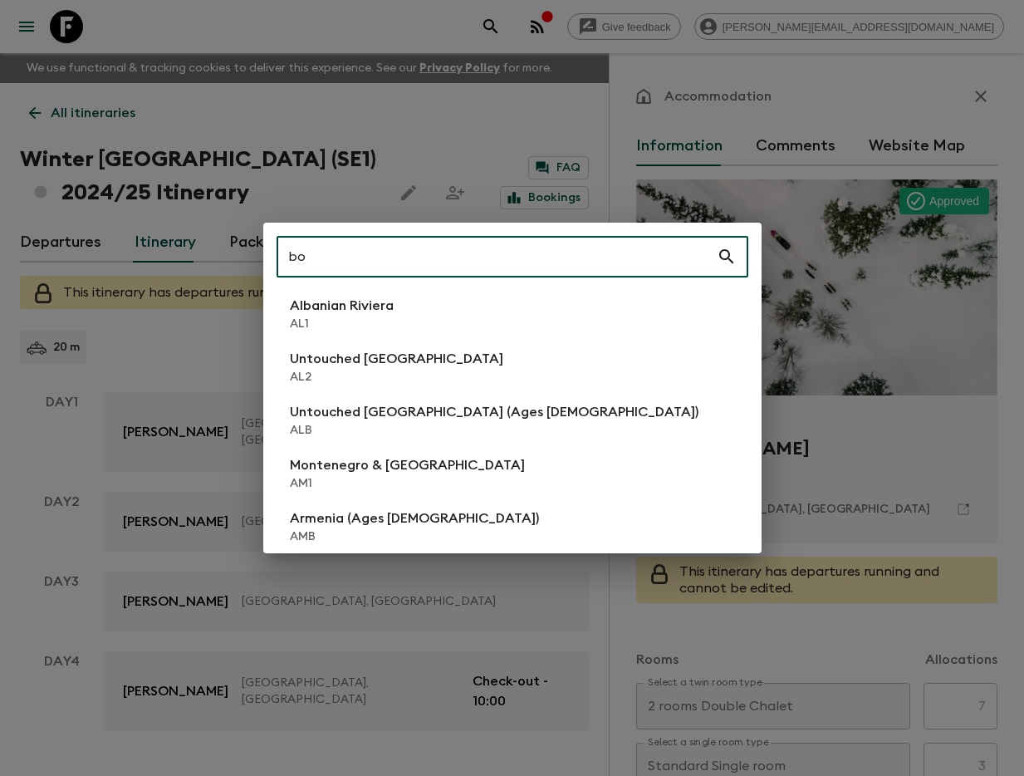
type input "boa"
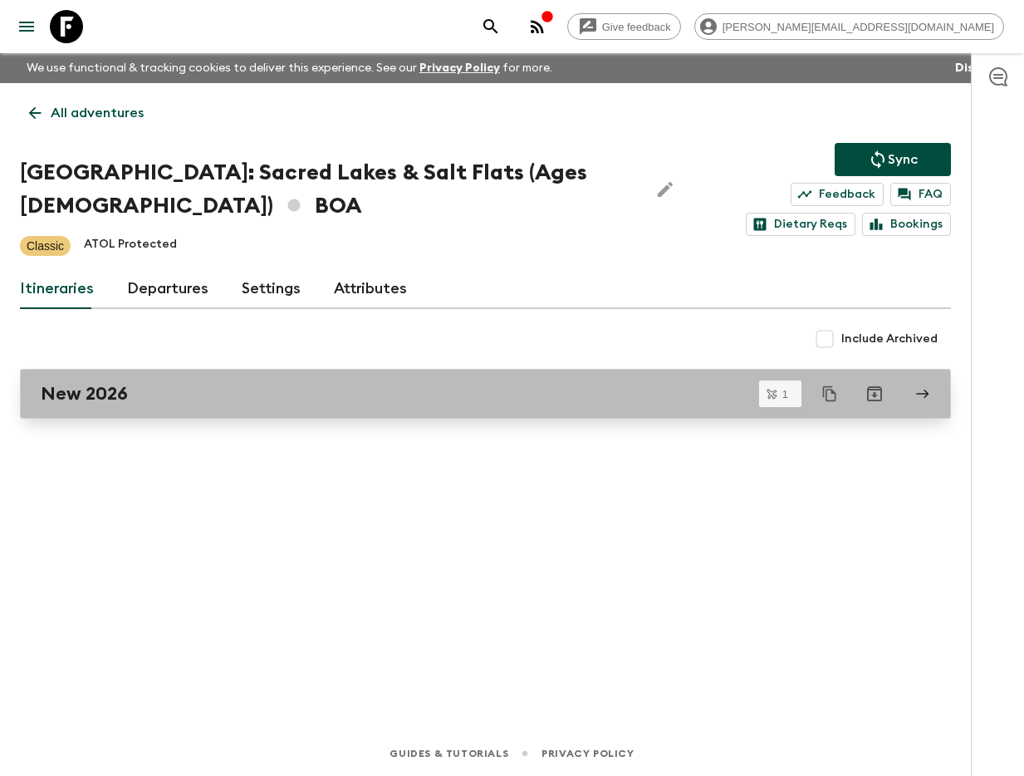
click at [150, 405] on link "New 2026" at bounding box center [485, 394] width 931 height 50
